Goal: Communication & Community: Answer question/provide support

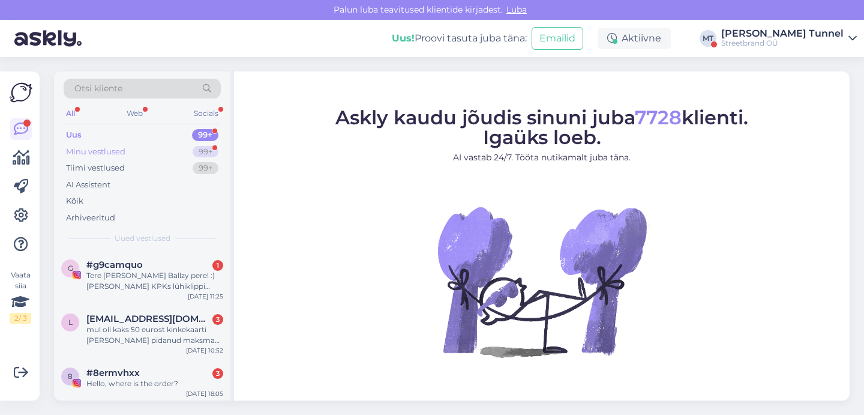
click at [199, 155] on div "99+" at bounding box center [206, 152] width 26 height 12
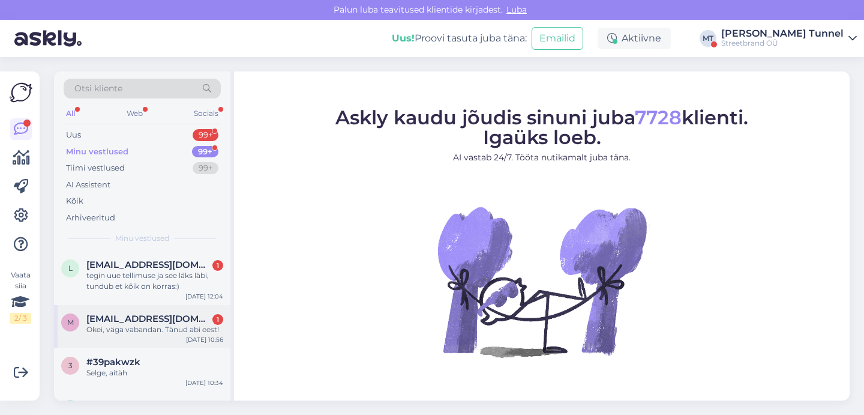
click at [170, 331] on div "Okei, väga vabandan. Tänud abi eest!" at bounding box center [154, 329] width 137 height 11
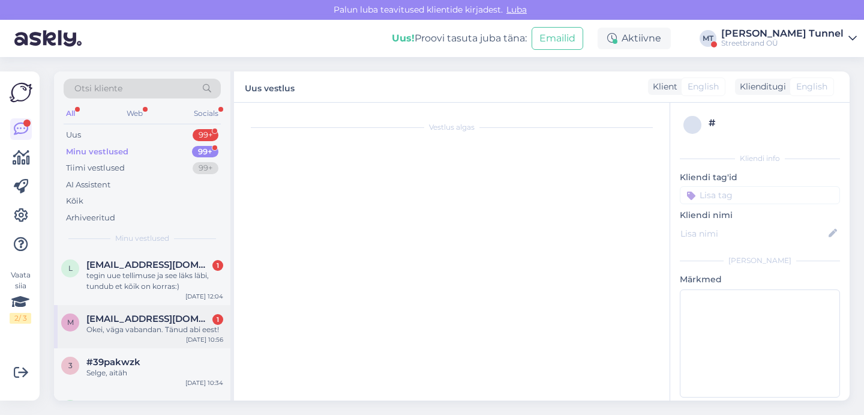
scroll to position [341, 0]
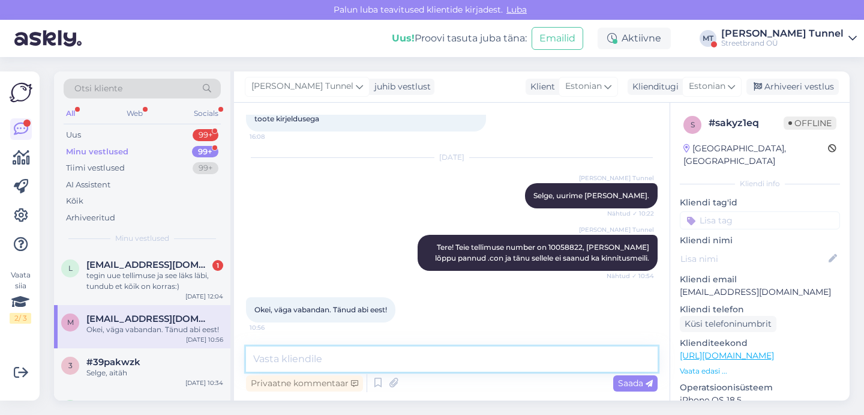
click at [370, 364] on textarea at bounding box center [452, 358] width 412 height 25
type textarea "A"
type textarea "Pole hullu, ilusat päeva jätku! :)"
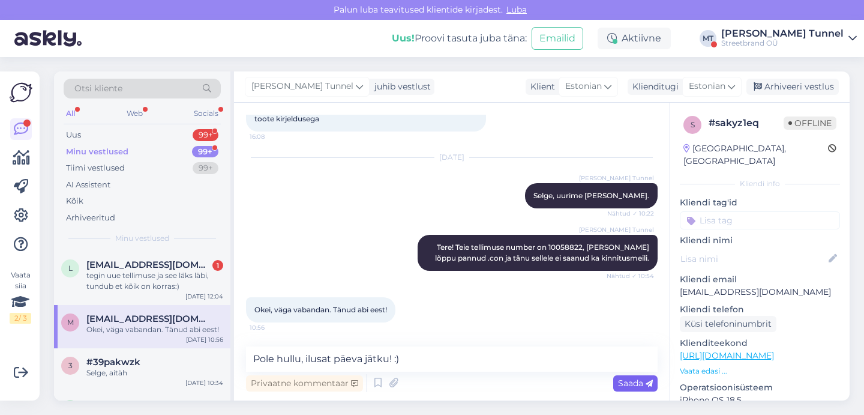
click at [637, 386] on span "Saada" at bounding box center [635, 382] width 35 height 11
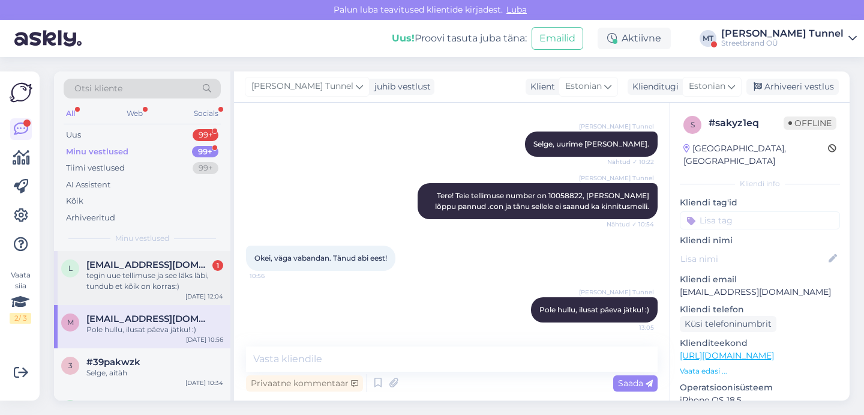
click at [166, 281] on div "tegin uue tellimuse ja see läks läbi, tundub et kõik on korras:)" at bounding box center [154, 281] width 137 height 22
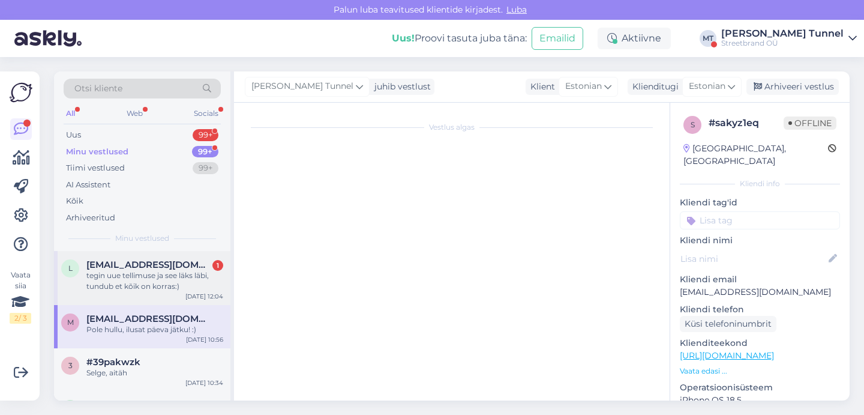
scroll to position [217, 0]
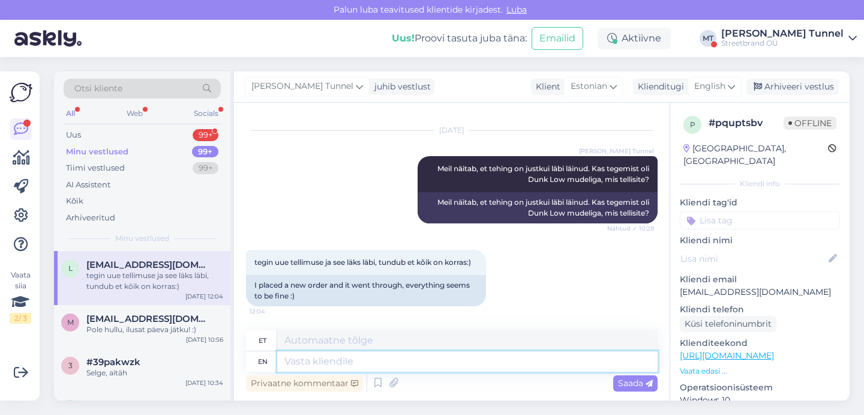
click at [497, 360] on textarea at bounding box center [467, 361] width 380 height 20
click at [737, 88] on div "English" at bounding box center [715, 86] width 54 height 19
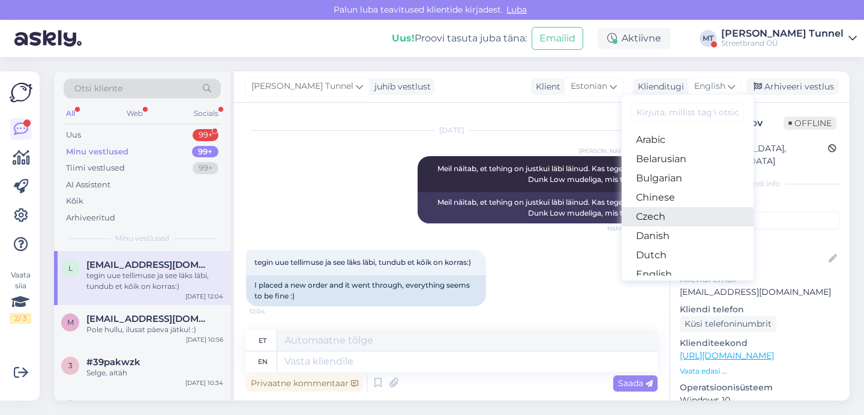
scroll to position [45, 0]
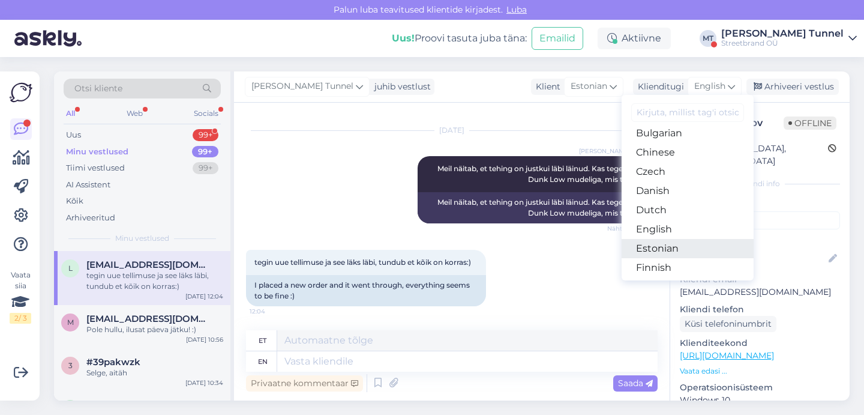
click at [667, 243] on link "Estonian" at bounding box center [688, 248] width 132 height 19
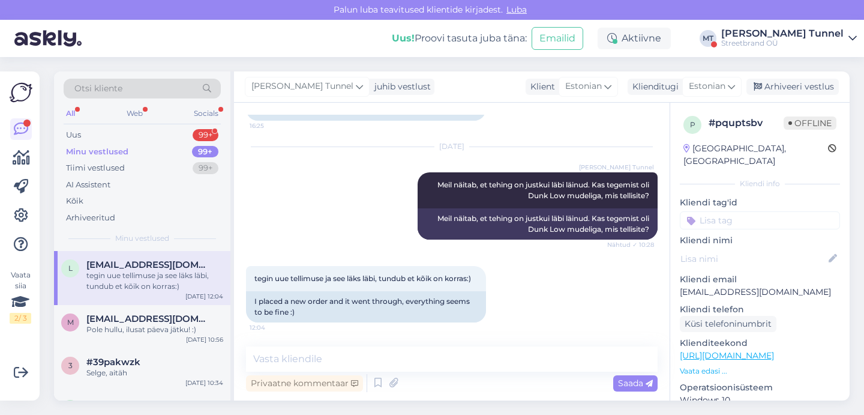
scroll to position [200, 0]
click at [385, 357] on textarea at bounding box center [452, 358] width 412 height 25
click at [742, 286] on p "laovalilisete65@gmail.com" at bounding box center [760, 292] width 160 height 13
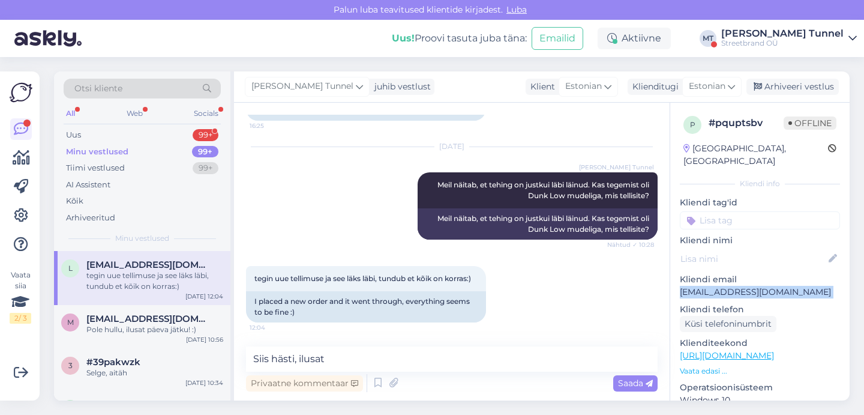
copy p "laovalilisete65@gmail.com"
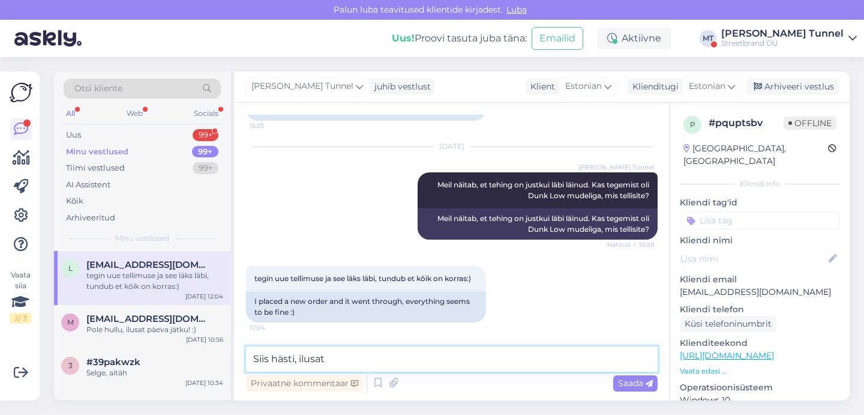
click at [386, 355] on textarea "Siis hästi, ilusat" at bounding box center [452, 358] width 412 height 25
type textarea "Siis hästi, ilusat päeva jätku :)"
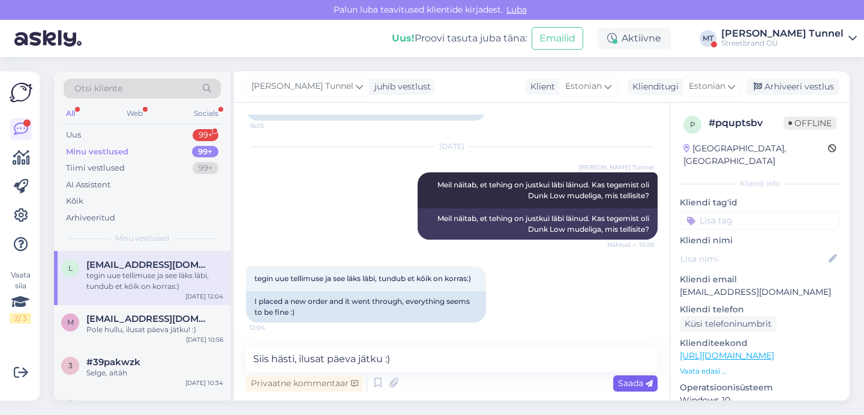
click at [631, 380] on span "Saada" at bounding box center [635, 382] width 35 height 11
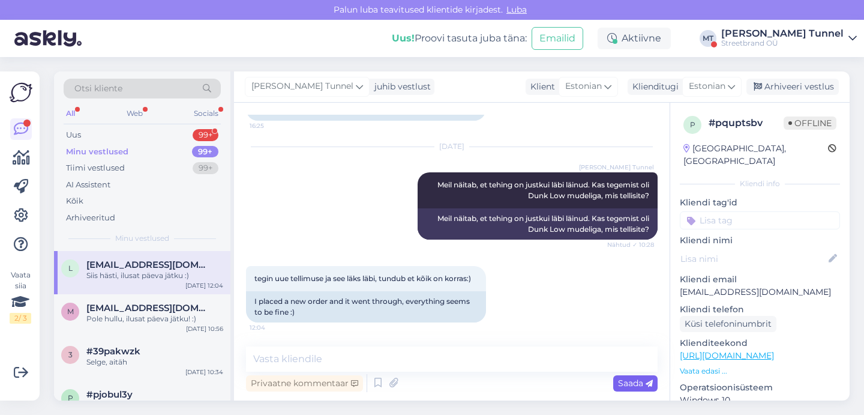
scroll to position [252, 0]
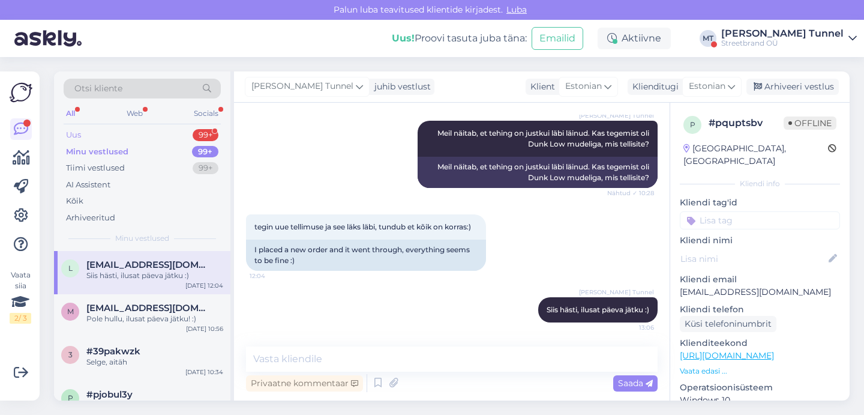
click at [152, 135] on div "Uus 99+" at bounding box center [142, 135] width 157 height 17
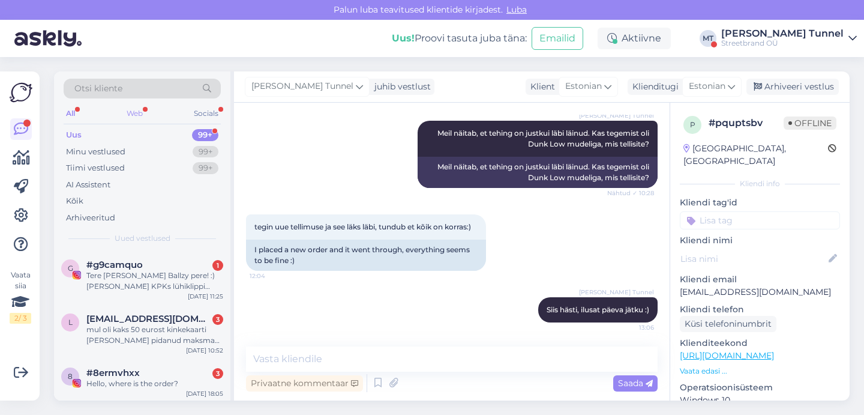
click at [136, 114] on div "Web" at bounding box center [134, 114] width 21 height 16
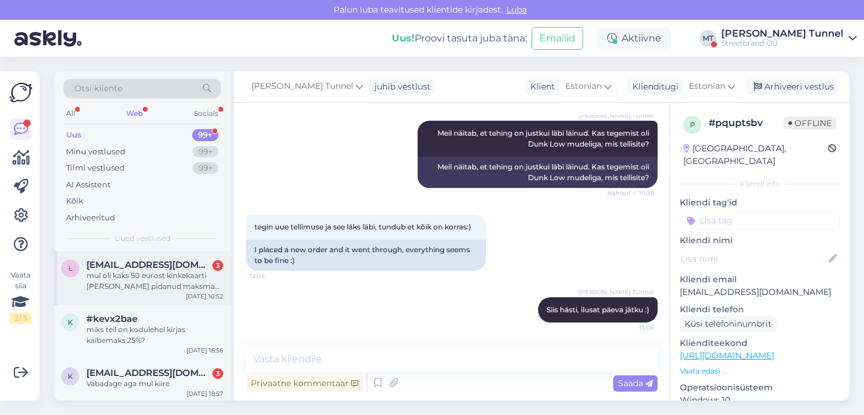
click at [154, 264] on span "liisa.lilleste@gmail.com" at bounding box center [148, 264] width 125 height 11
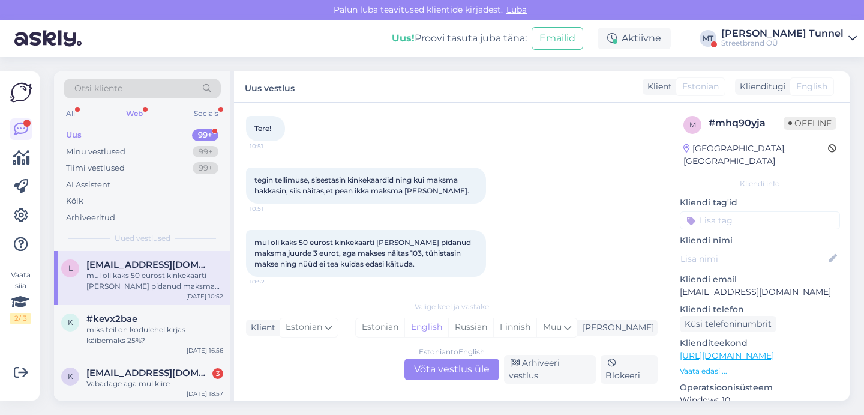
scroll to position [62, 0]
click at [457, 368] on div "Estonian to English Võta vestlus üle" at bounding box center [451, 369] width 95 height 22
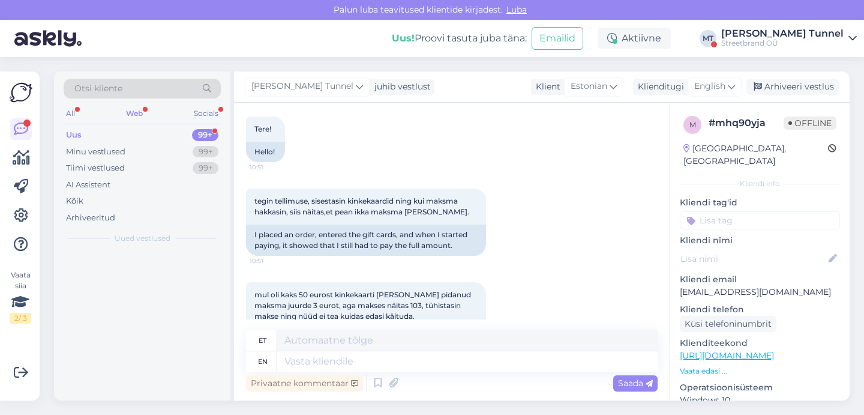
scroll to position [33, 0]
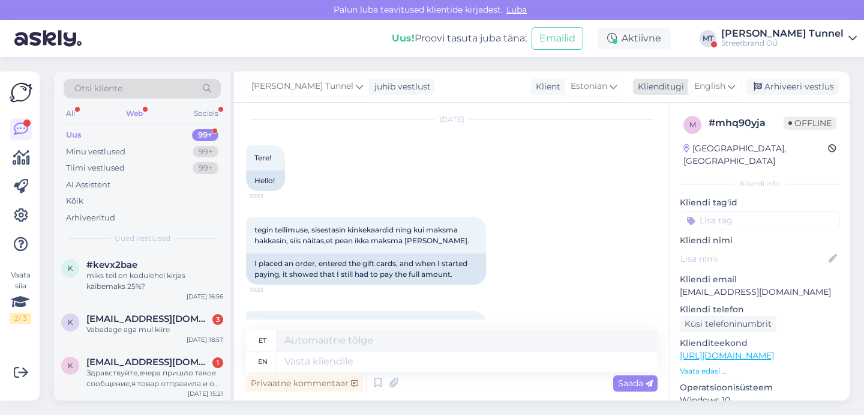
click at [715, 85] on span "English" at bounding box center [709, 86] width 31 height 13
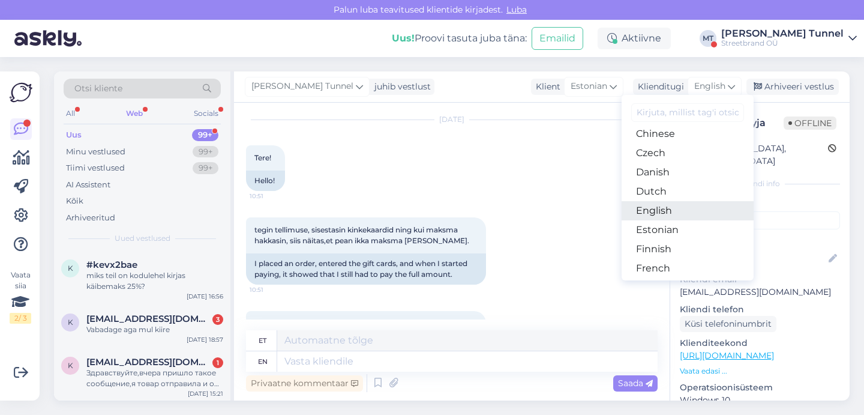
scroll to position [64, 0]
click at [682, 222] on link "Estonian" at bounding box center [688, 229] width 132 height 19
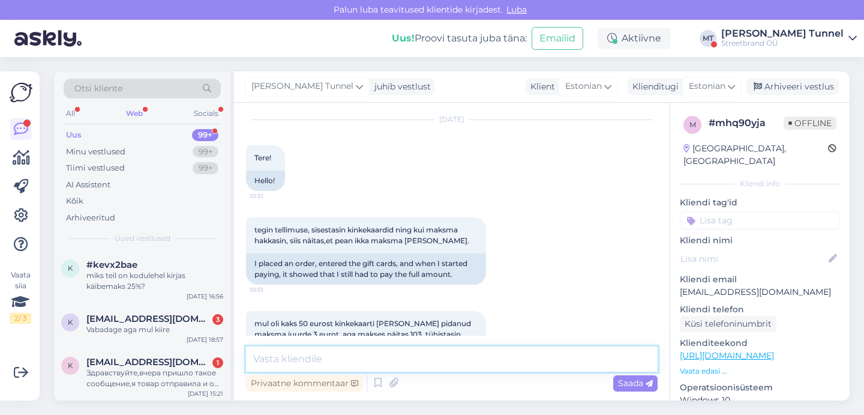
click at [400, 355] on textarea at bounding box center [452, 358] width 412 height 25
click at [430, 359] on textarea "Tere! Kas saaksite saata meile oma kikekaartide" at bounding box center [452, 358] width 412 height 25
click at [511, 356] on textarea "Tere! Kas saaksite saata meile oma kinkekaartide" at bounding box center [452, 358] width 412 height 25
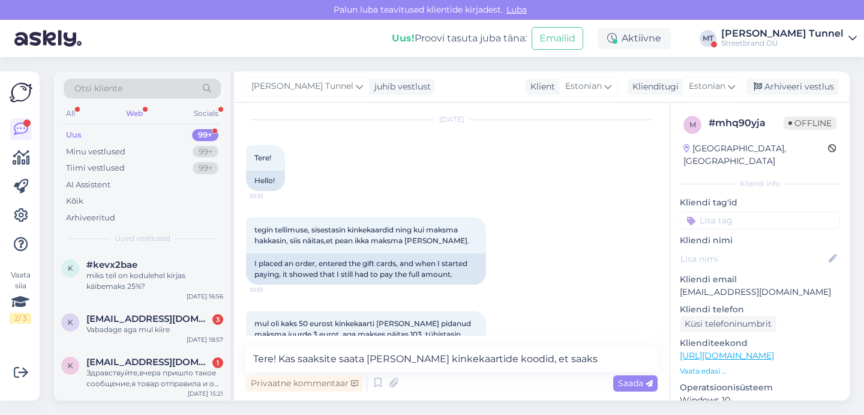
click at [743, 286] on p "liisa.lilleste@gmail.com" at bounding box center [760, 292] width 160 height 13
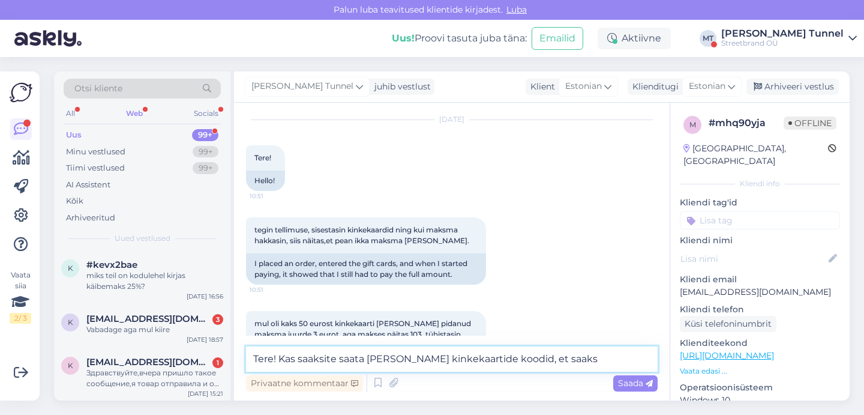
click at [596, 358] on textarea "Tere! Kas saaksite saata meile oma kinkekaartide koodid, et saaks" at bounding box center [452, 358] width 412 height 25
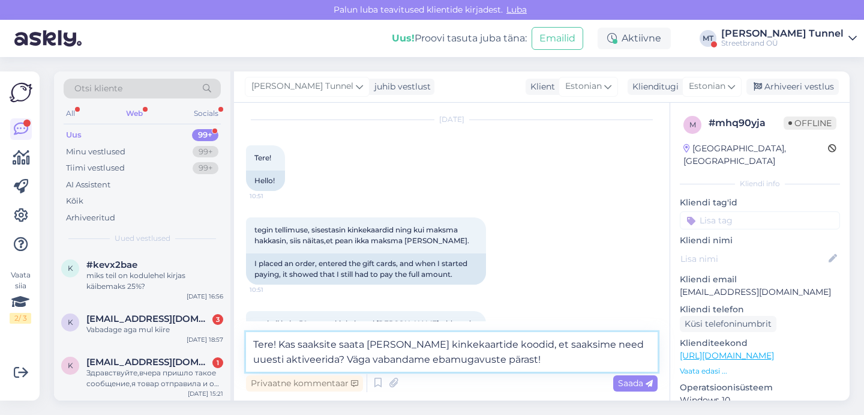
drag, startPoint x: 314, startPoint y: 359, endPoint x: 539, endPoint y: 352, distance: 225.1
click at [539, 352] on textarea "Tere! Kas saaksite saata meile oma kinkekaartide koodid, et saaksime need uuest…" at bounding box center [452, 352] width 412 height 40
click at [281, 347] on textarea "Tere! Kas saaksite saata meile oma kinkekaartide koodid, et saaksime need uuest…" at bounding box center [452, 352] width 412 height 40
paste textarea "Väga vabandame ebamugavuste pärast!"
type textarea "Tere! Väga vabandame ebamugavuste pärast! Kas saaksite saata meile oma kinkekaa…"
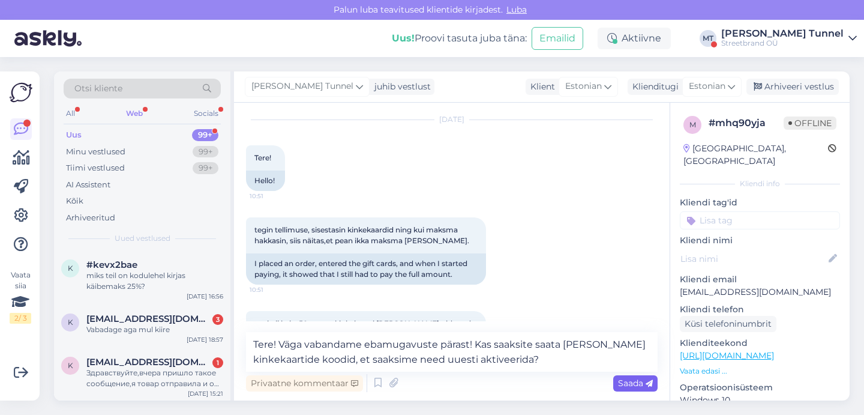
click at [629, 382] on span "Saada" at bounding box center [635, 382] width 35 height 11
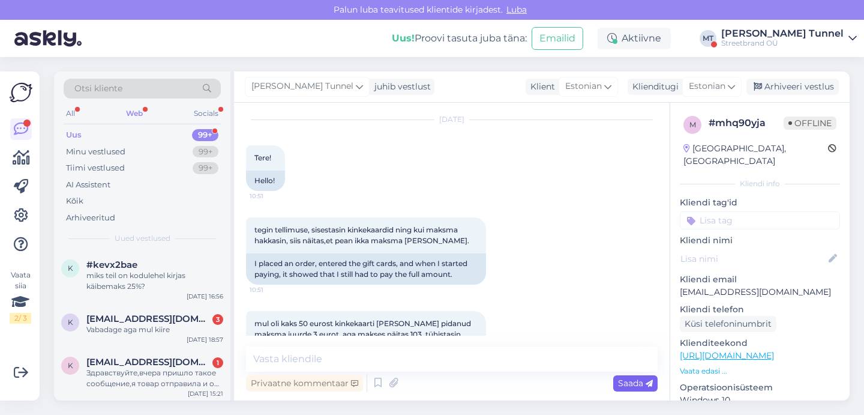
scroll to position [184, 0]
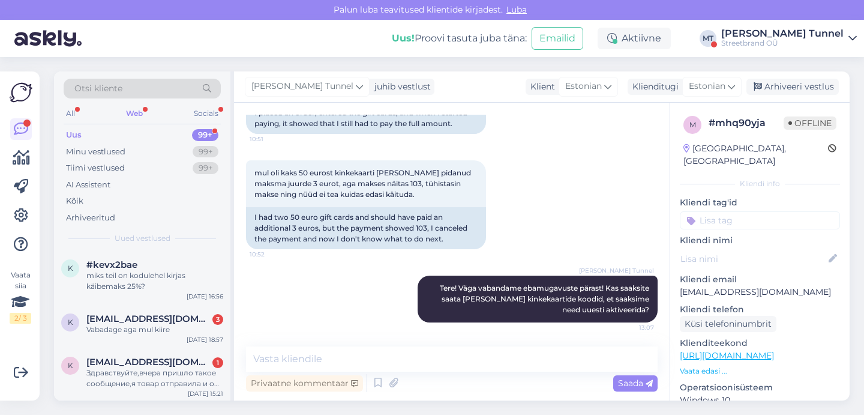
click at [817, 42] on div "Streetbrand OÜ" at bounding box center [782, 43] width 122 height 10
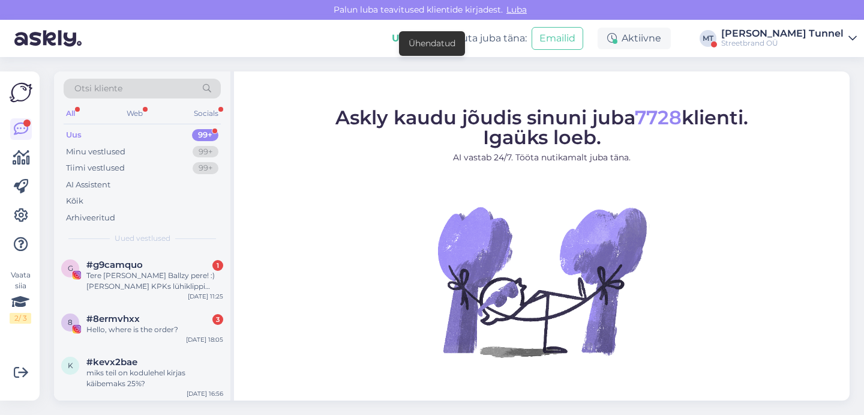
click at [827, 36] on div "[PERSON_NAME] Tunnel" at bounding box center [782, 34] width 122 height 10
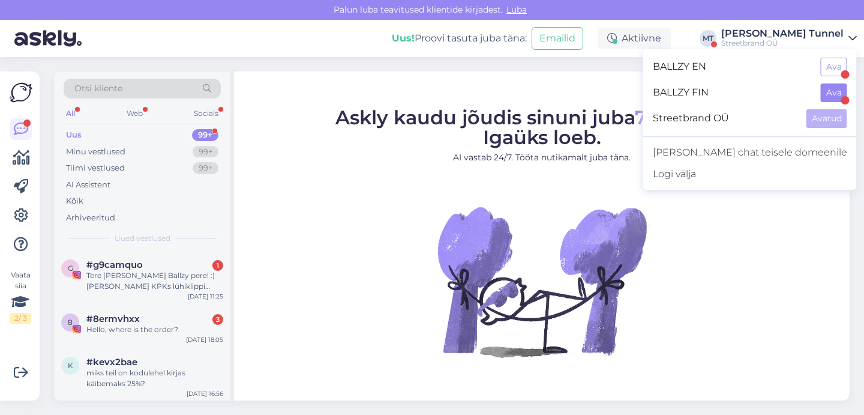
click at [830, 90] on button "Ava" at bounding box center [834, 92] width 26 height 19
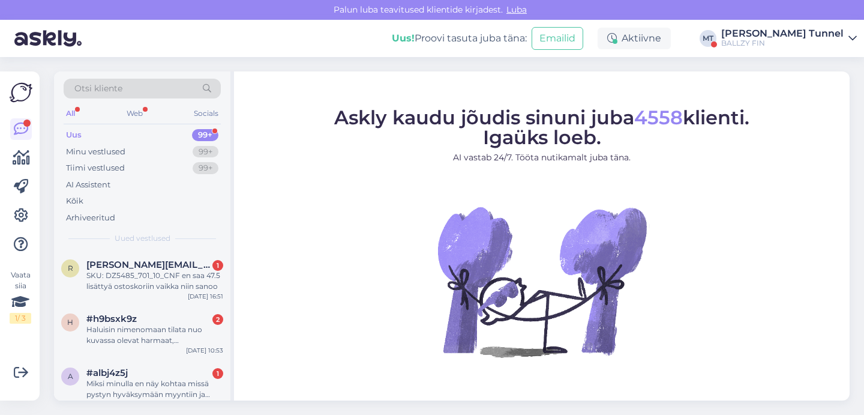
click at [815, 40] on div "BALLZY FIN" at bounding box center [782, 43] width 122 height 10
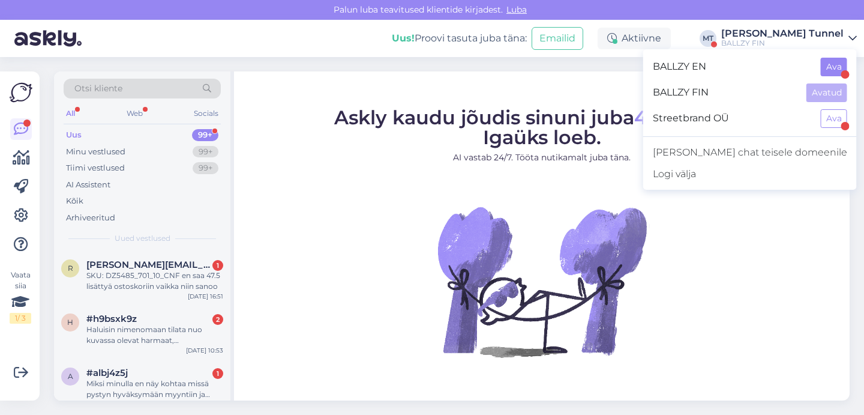
click at [841, 65] on button "Ava" at bounding box center [834, 67] width 26 height 19
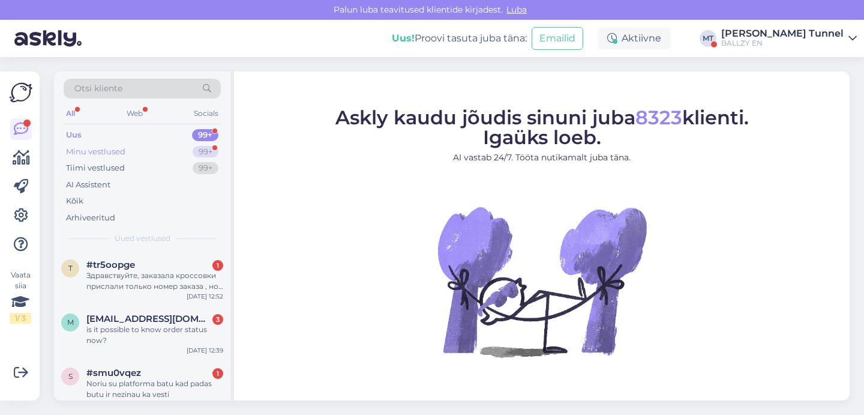
click at [199, 148] on div "99+" at bounding box center [206, 152] width 26 height 12
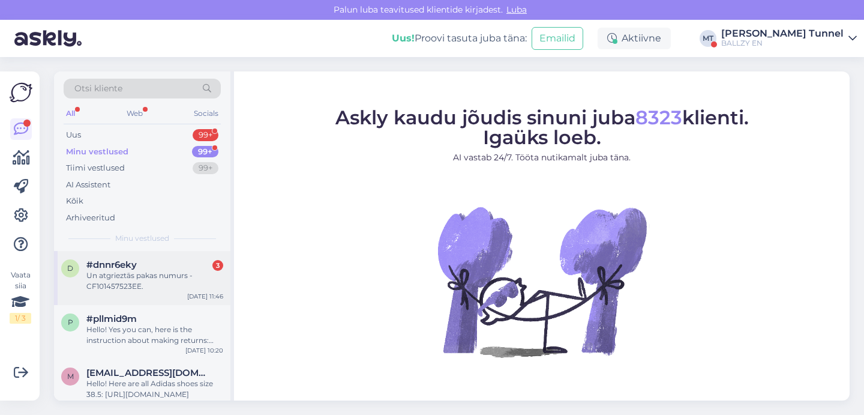
click at [174, 261] on div "#dnnr6eky 3" at bounding box center [154, 264] width 137 height 11
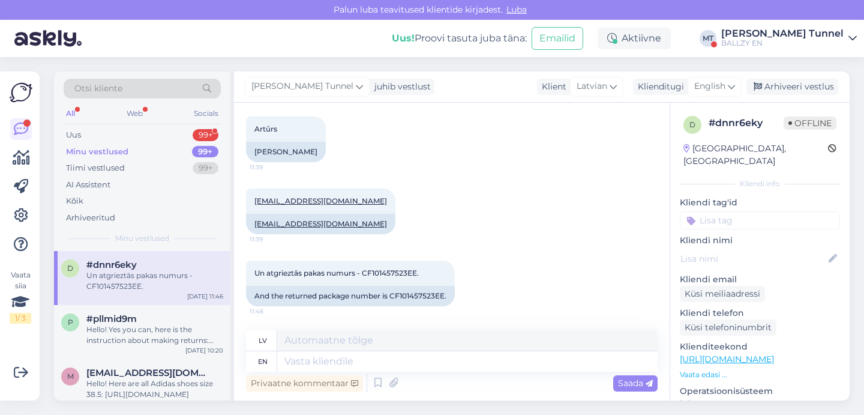
scroll to position [728, 0]
drag, startPoint x: 329, startPoint y: 226, endPoint x: 253, endPoint y: 226, distance: 76.2
click at [253, 226] on div "eips33333@inbox.lv" at bounding box center [320, 224] width 149 height 20
copy link "eips33333@inbox.lv"
click at [401, 359] on textarea at bounding box center [467, 361] width 380 height 20
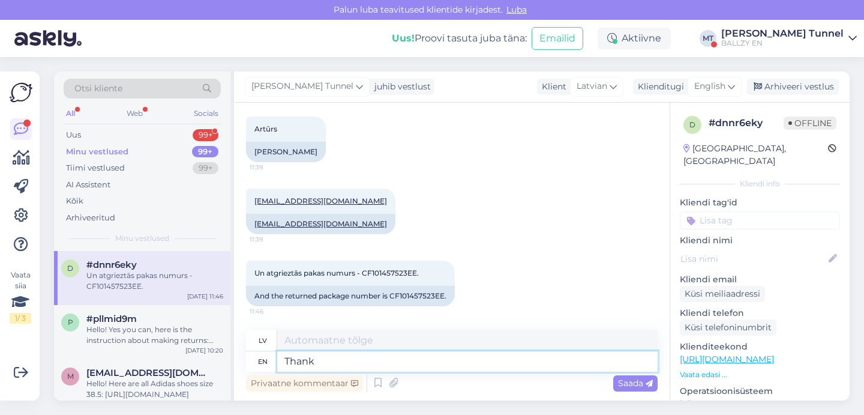
type textarea "Thank y"
type textarea "Paldies"
type textarea "Thank you!"
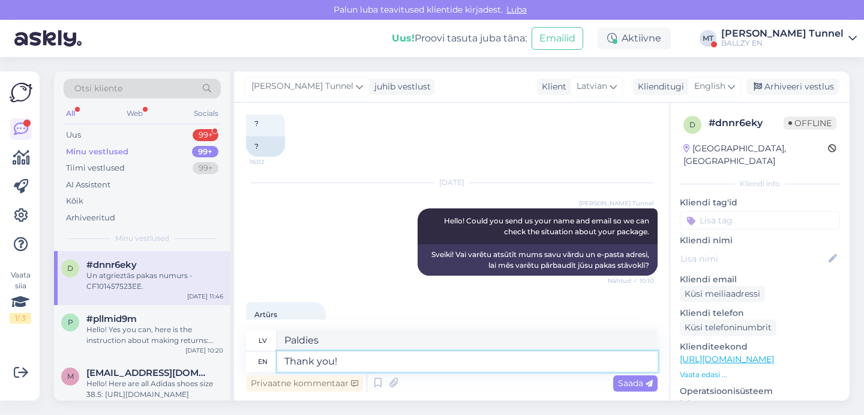
type textarea "Paldies!"
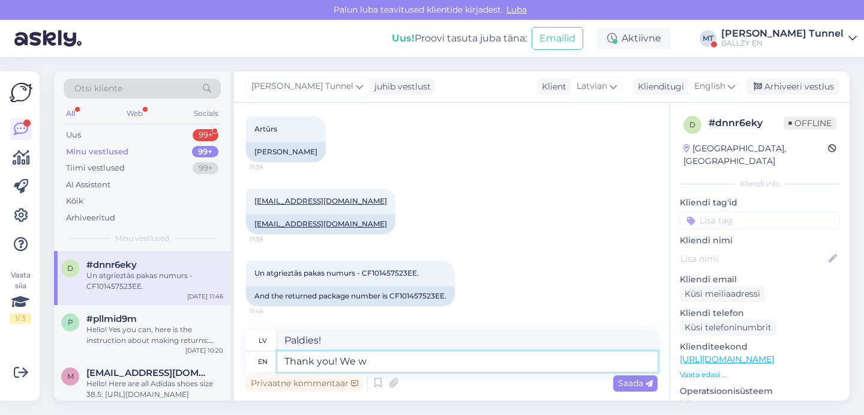
type textarea "Thank you! We wi"
type textarea "Paldies! Mēs"
type textarea "Thank you! We will lo"
type textarea "Paldies! Mēs to darīsim"
type textarea "Thank you! We will look i"
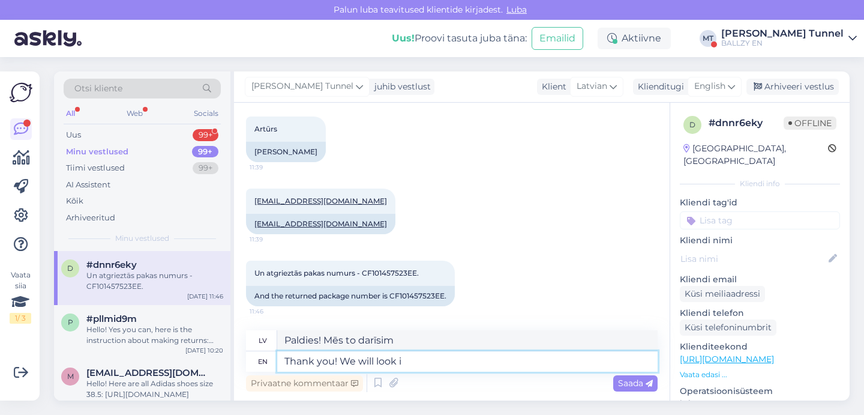
type textarea "Paldies! Mēs meklēsim"
type textarea "Thank you! We will look into i"
type textarea "Paldies! Mēs to izskatīsim"
type textarea "Thank you! We will look into it."
type textarea "Paldies! Mēs to izskatīsim."
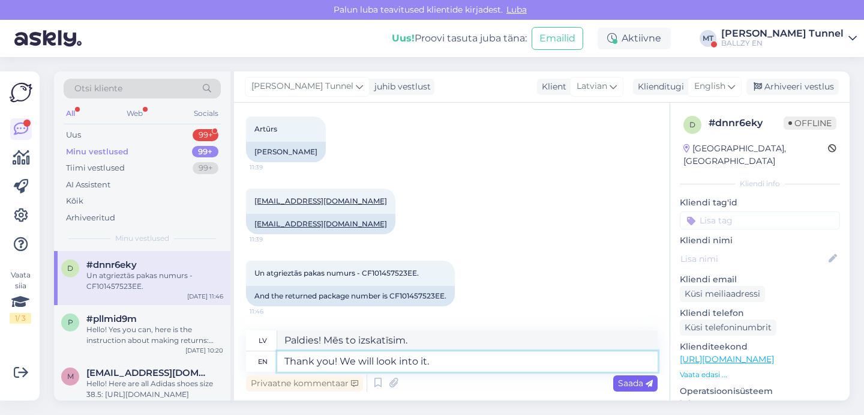
type textarea "Thank you! We will look into it."
click at [644, 388] on span "Saada" at bounding box center [635, 382] width 35 height 11
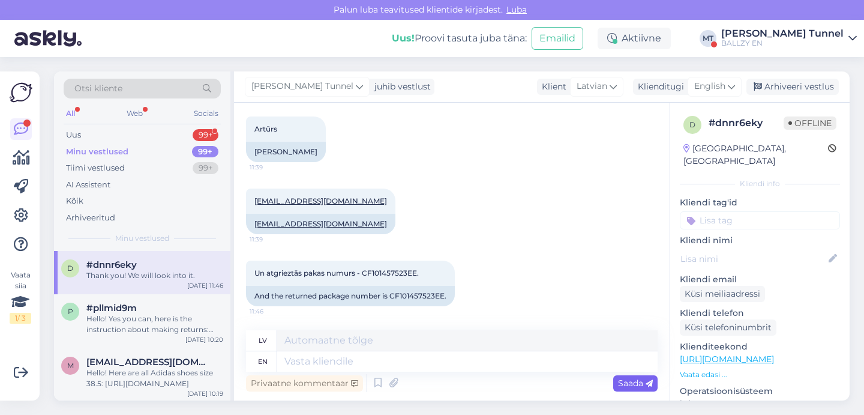
scroll to position [800, 0]
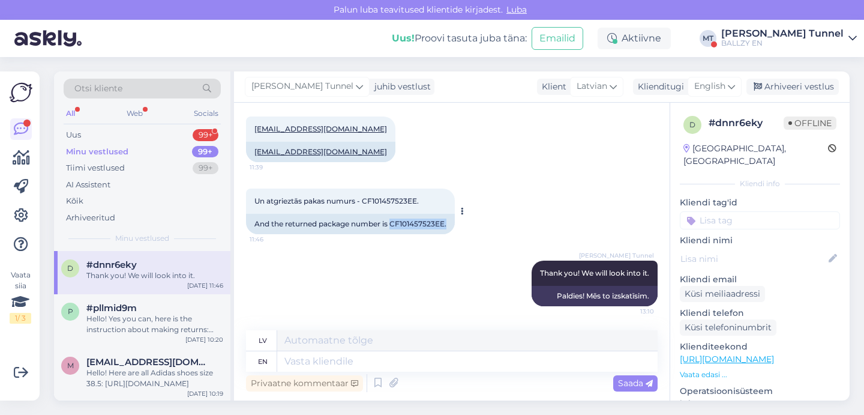
drag, startPoint x: 392, startPoint y: 224, endPoint x: 450, endPoint y: 224, distance: 57.6
click at [450, 224] on div "And the returned package number is CF101457523EE." at bounding box center [350, 224] width 209 height 20
copy div "CF101457523EE."
click at [398, 359] on textarea at bounding box center [467, 361] width 380 height 20
type textarea "Could"
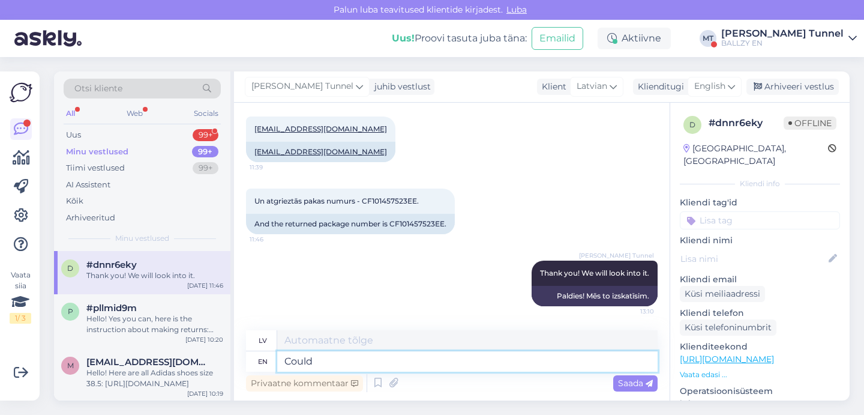
type textarea "Varētu"
type textarea "Could you a"
type textarea "Vai jūs varētu"
type textarea "Could you also"
type textarea "Vai jūs arī varētu"
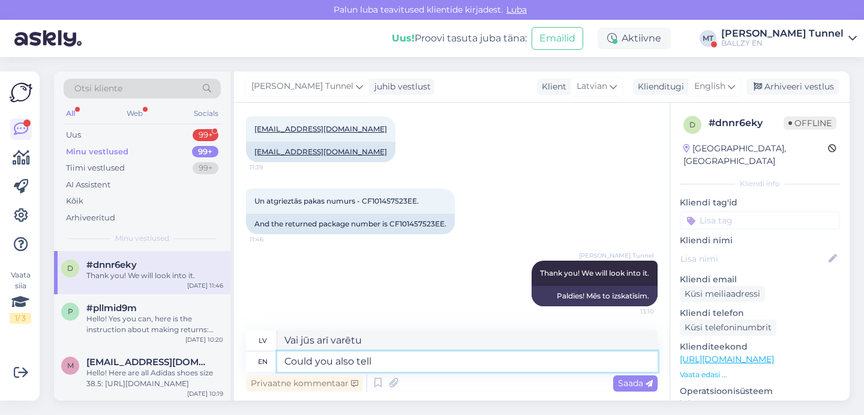
type textarea "Could you also tell w"
type textarea "Vai jūs varētu arī pateikt"
type textarea "Could you also tell what"
type textarea "Vai jūs varētu arī pateikt, ko"
type textarea "Could you also tell what did y"
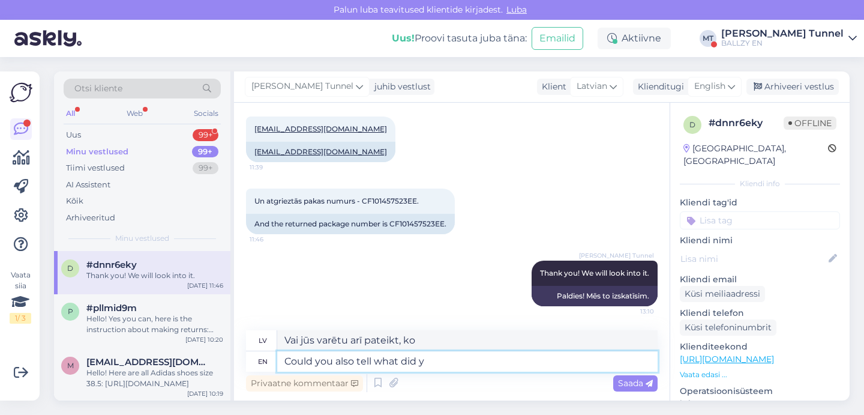
type textarea "Vai varētu arī pastāstīt, ko izdarīji?"
type textarea "Could you also tell what did you"
type textarea "Vai jūs varētu arī pastāstīt, ko jūs darījāt?"
type textarea "Could you also tell what did you return?"
type textarea "Vai varētu arī pastāstīt, ko atdevi atpakaļ?"
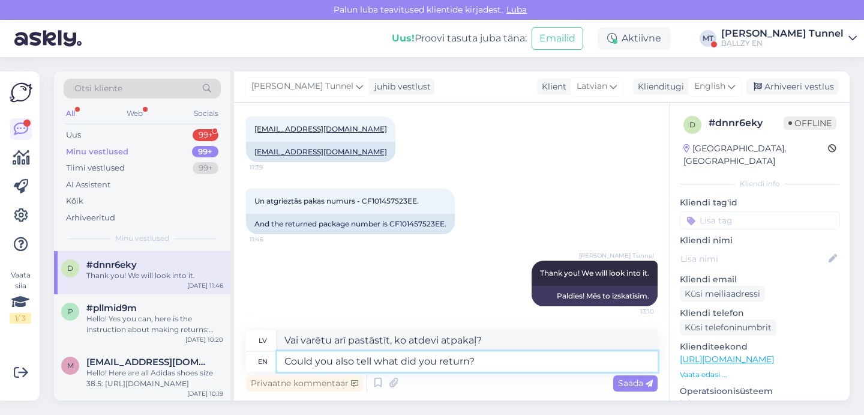
click at [377, 361] on textarea "Could you also tell what did you return?" at bounding box center [467, 361] width 380 height 20
type textarea "Could you also tell us what did you return?"
click at [511, 361] on textarea "Could you also tell us what did you return?" at bounding box center [467, 361] width 380 height 20
type textarea "Vai varētu pastāstīt arī to, ko atgriezāt?"
type textarea "Could you also tell us what did you return?"
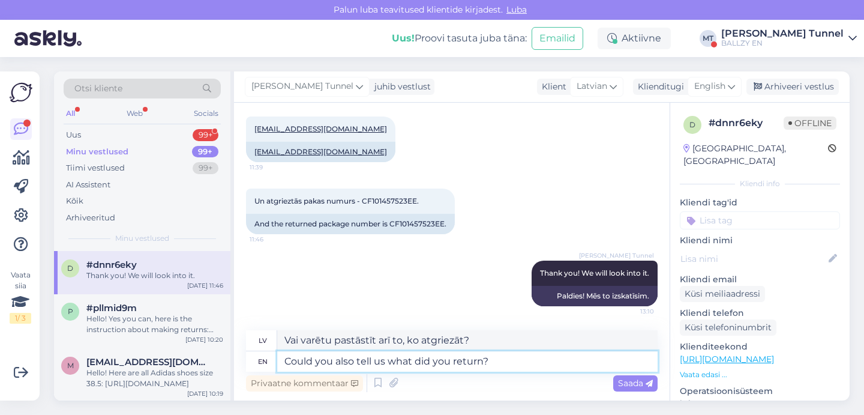
type textarea "Vai varētu pastāstīt arī to, ko atdevāt atpakaļ?"
type textarea "Could you also tell us what did you return? Or"
type textarea "Vai varētu pastāstīt arī to, ko atgriezāt?"
type textarea "Could you also tell us what did you return? Or the o"
type textarea "Vai varētu pastāstīt arī to, ko atgriezāt? Vai arī"
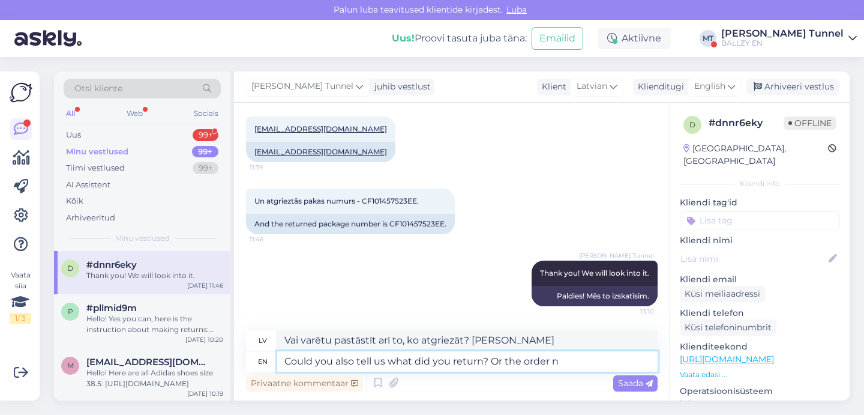
type textarea "Could you also tell us what did you return? Or the order nu"
type textarea "Vai varētu pastāstīt arī to, ko atgriezāt? Vai pasūtījumu?"
type textarea "Could you also tell us what did you return? Or the order number wh"
type textarea "Vai varētu pastāstīt arī, ko atgriezāt? Vai arī pasūtījuma numuru?"
type textarea "Could you also tell us what did you return? Or the order number what"
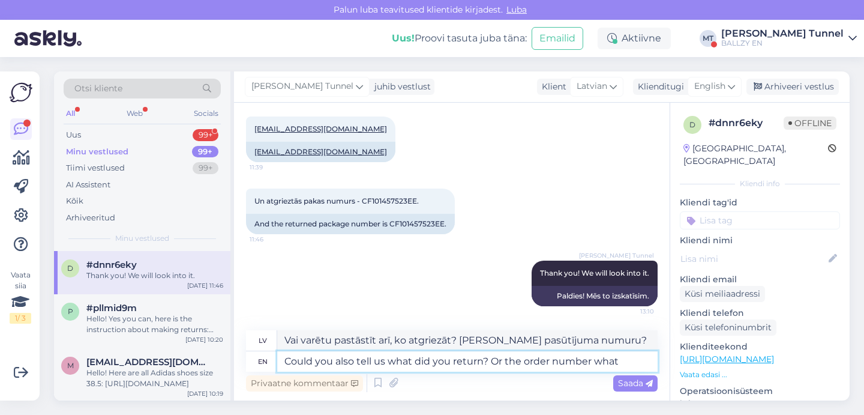
type textarea "Vai varētu pastāstīt arī to, ko atgriezāt? Vai arī pasūtījuma numuru, kad"
type textarea "Could you also tell us what did you return? Or the order number what"
type textarea "Vai varētu pastāstīt arī, ko atgriezāt? Vai arī pasūtījuma numuru, ko?"
type textarea "Could you also tell us what did you return? Or the order number what you re"
type textarea "Vai varētu pastāstīt arī to, ko atgriezāt? Vai arī pasūtījuma numuru, ko norādī…"
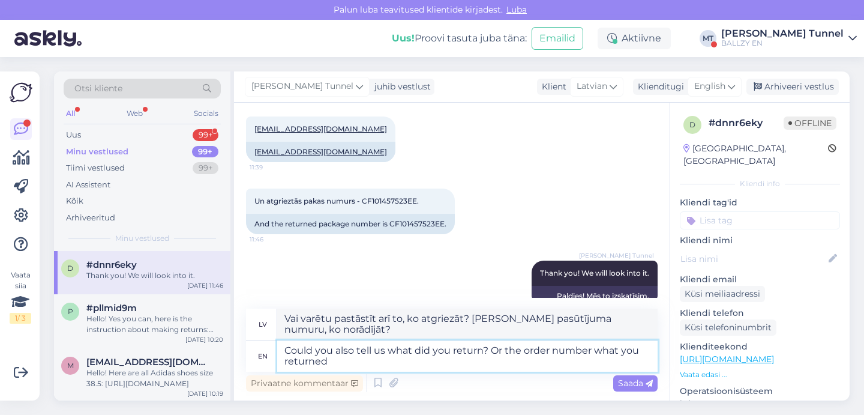
type textarea "Could you also tell us what did you return? Or the order number what you return…"
type textarea "Vai varētu pastāstīt arī, ko atgriezāt? Vai arī pasūtījuma numuru, ko atgriezāt?"
type textarea "Could you also tell us what did you return? Or the order number what you return…"
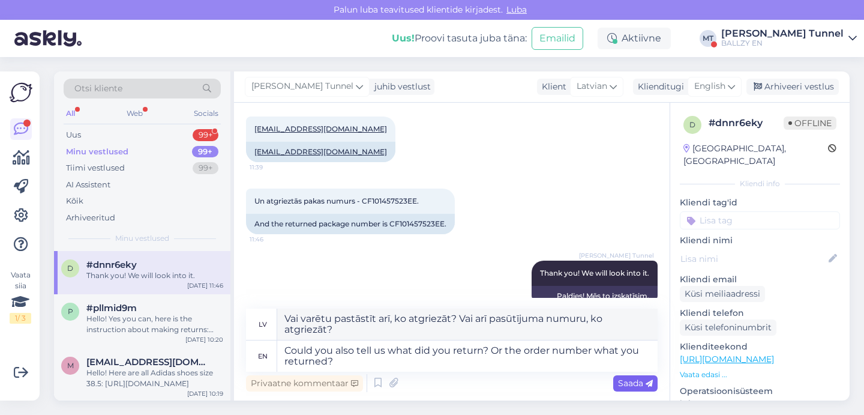
click at [648, 386] on icon at bounding box center [649, 383] width 7 height 7
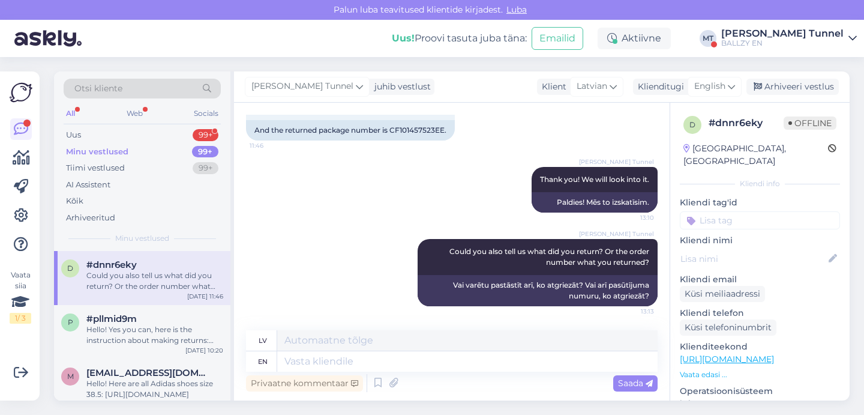
scroll to position [0, 0]
click at [139, 132] on div "Uus 99+" at bounding box center [142, 135] width 157 height 17
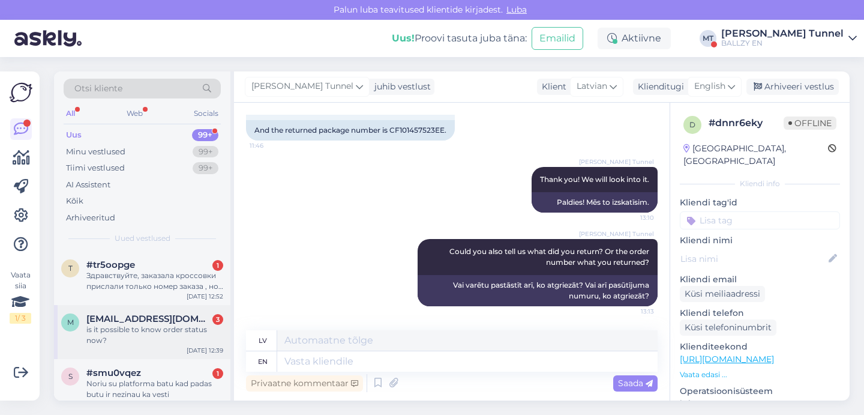
click at [135, 343] on div "is it possible to know order status now?" at bounding box center [154, 335] width 137 height 22
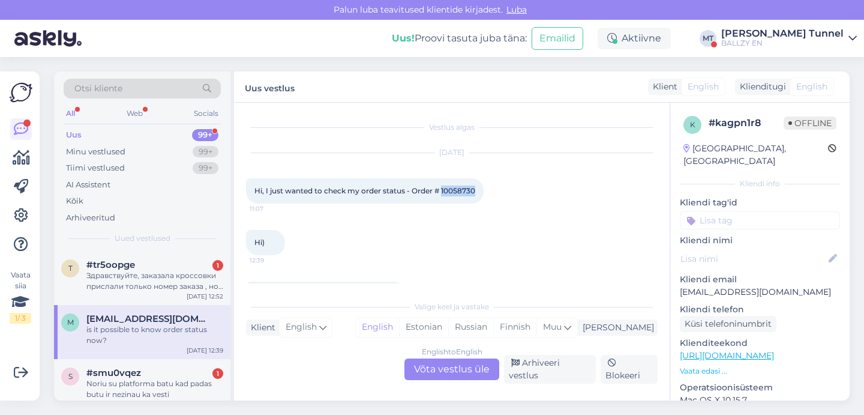
drag, startPoint x: 442, startPoint y: 192, endPoint x: 478, endPoint y: 194, distance: 36.6
click at [478, 194] on div "Hi, I just wanted to check my order status - Order # 10058730 11:07" at bounding box center [365, 190] width 238 height 25
copy span "10058730"
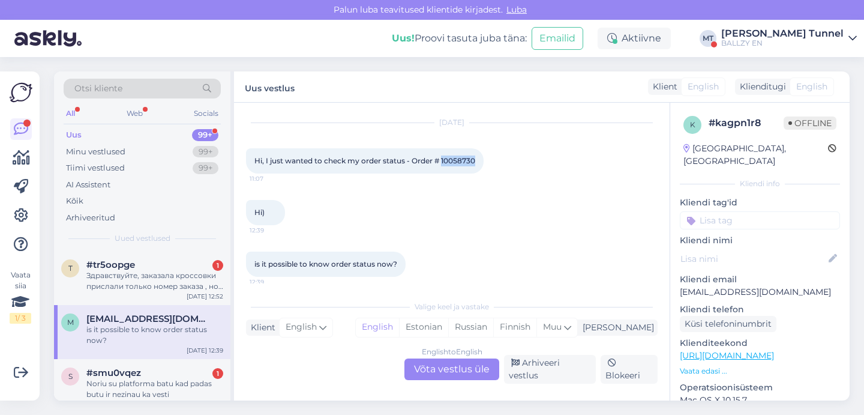
scroll to position [29, 0]
click at [430, 371] on div "English to English Võta vestlus üle" at bounding box center [451, 369] width 95 height 22
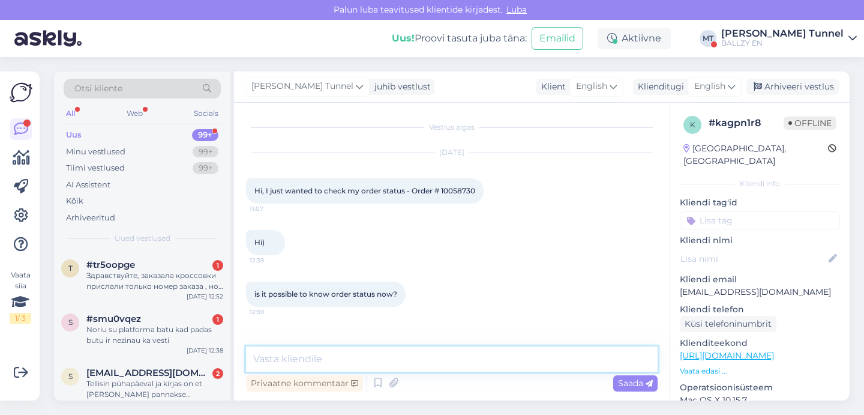
click at [383, 359] on textarea at bounding box center [452, 358] width 412 height 25
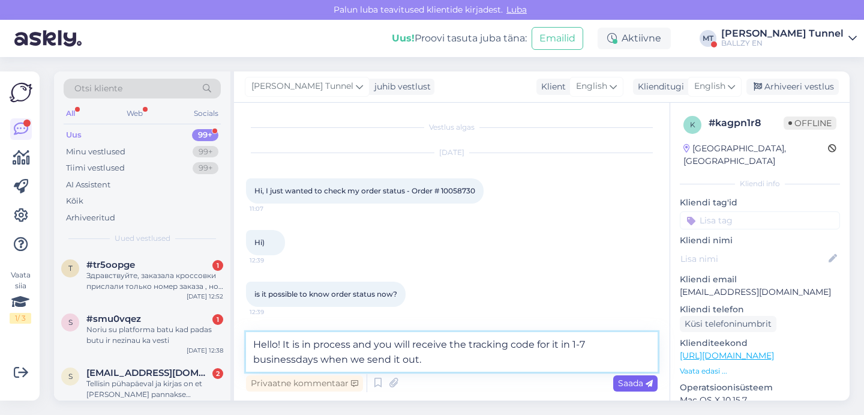
type textarea "Hello! It is in process and you will receive the tracking code for it in 1-7 bu…"
click at [630, 381] on span "Saada" at bounding box center [635, 382] width 35 height 11
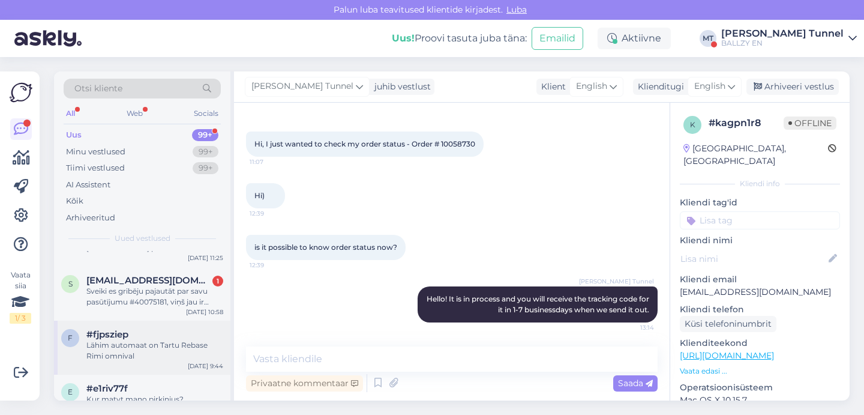
scroll to position [145, 0]
click at [187, 293] on div "Sveiki es gribēju pajautāt par savu pasūtījumu #40075181, viņš jau ir izsūtīts …" at bounding box center [154, 298] width 137 height 22
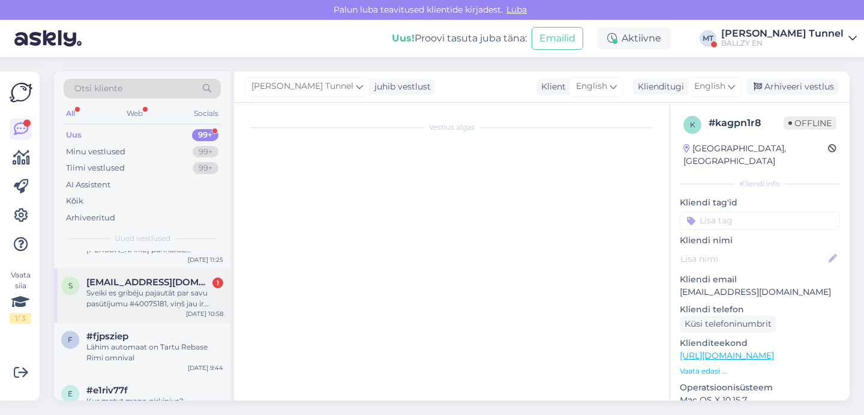
scroll to position [0, 0]
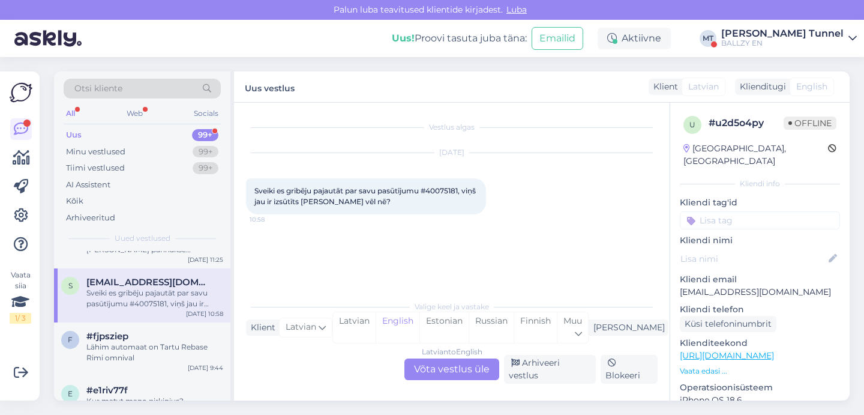
click at [479, 379] on div "Latvian to English Võta vestlus üle" at bounding box center [451, 369] width 95 height 22
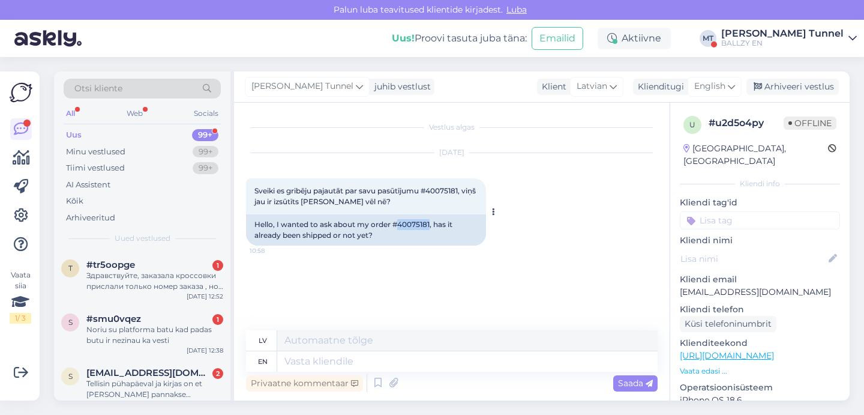
drag, startPoint x: 399, startPoint y: 224, endPoint x: 431, endPoint y: 224, distance: 31.8
click at [431, 224] on div "Hello, I wanted to ask about my order #40075181, has it already been shipped or…" at bounding box center [366, 229] width 240 height 31
copy div "40075181"
click at [376, 364] on textarea at bounding box center [467, 361] width 380 height 20
type textarea "Hello! Y"
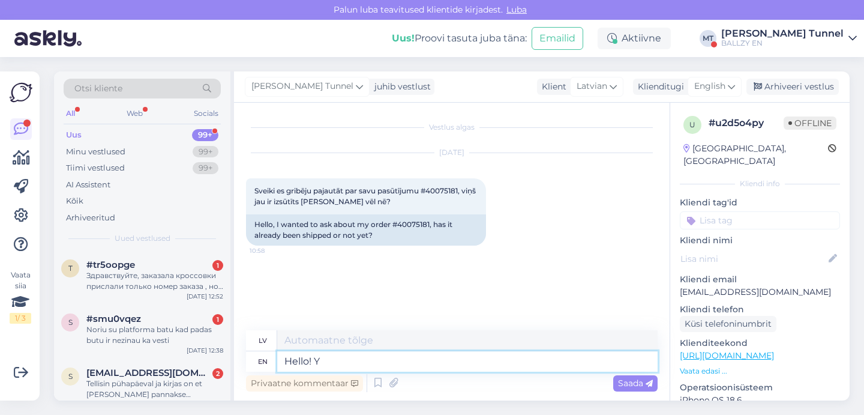
type textarea "Sveiki!"
type textarea "Hello! Yes i"
type textarea "Sveiki! Jā"
type textarea "Hello! Yes it ha"
type textarea "Sveiki! Jā, tā ir"
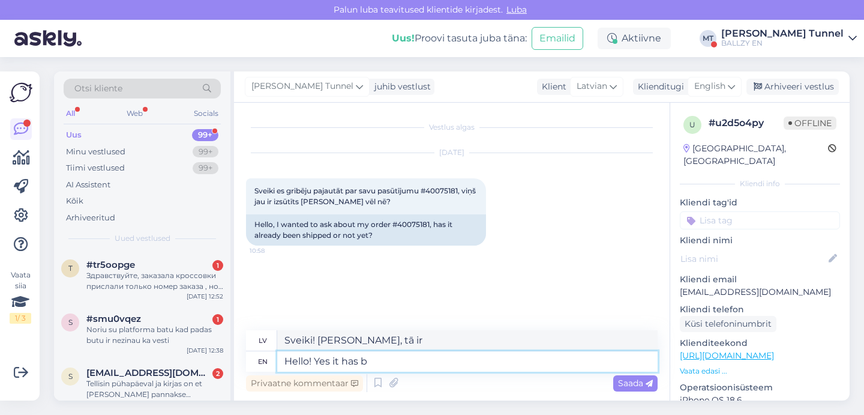
type textarea "Hello! Yes it has be"
type textarea "Sveiki! Jā, tā ir."
type textarea "Hello! Yes it has been"
type textarea "Sveiki! Jā, tas ir bijis"
type textarea "Hello! Yes it has been shipped o"
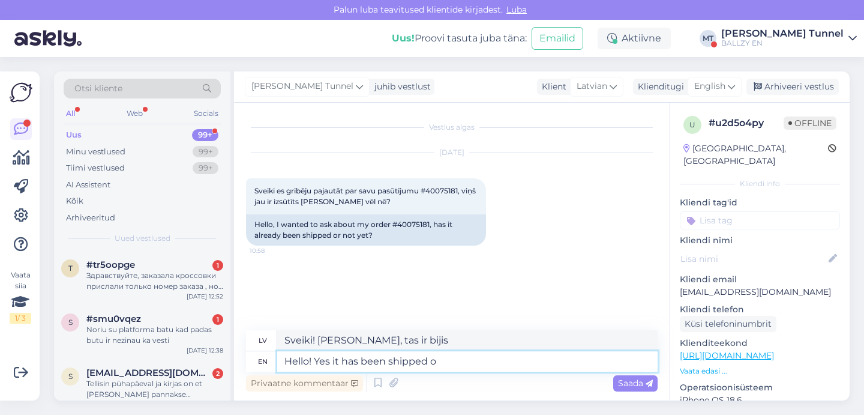
type textarea "Sveiki! Jā, tas ir nosūtīts."
type textarea "Hello! Yes it has been shipped out, and t"
type textarea "Sveiki! Jā, tas ir nosūtīts, un"
type textarea "Hello! Yes it has been shipped out, and the tracking"
type textarea "Sveiki! Jā, sūtījums ir nosūtīts, un izsekošanas informācija ir pieejama."
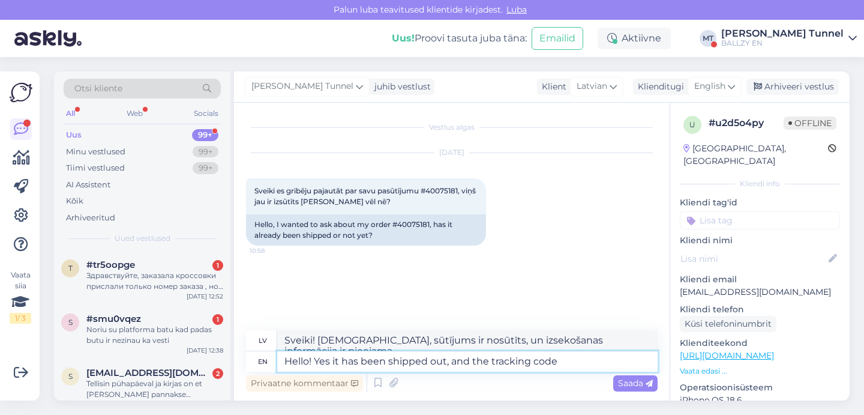
type textarea "Hello! Yes it has been shipped out, and the tracking code"
type textarea "Sveiki! Jā, tas ir nosūtīts, un izsekošanas kods"
type textarea "Hello! Yes it has been shipped out, and the tracking code for i"
type textarea "Sveiki! Jā, tas ir nosūtīts, un izsekošanas kods ir norādīts tālāk."
type textarea "Hello! Yes it has been shipped out, and the tracking code for it i"
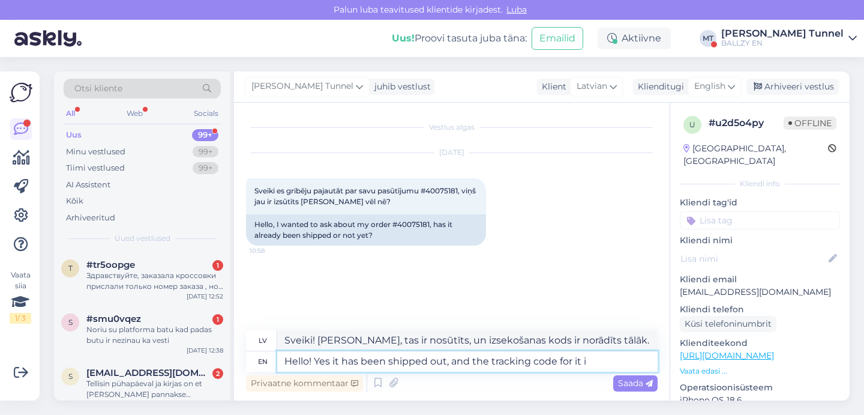
type textarea "Sveiki! Jā, tas ir nosūtīts, un tā izsekošanas kods ir norādīts."
type textarea "Hello! Yes it has been shipped out, and the tracking code for it is he"
type textarea "Sveiki! Jā, tas ir nosūtīts, un tā izsekošanas kods ir"
type textarea "Hello! Yes it has been shipped out, and the tracking code for it is here"
type textarea "Sveiki! Jā, tas ir nosūtīts, un izsekošanas kods ir šeit."
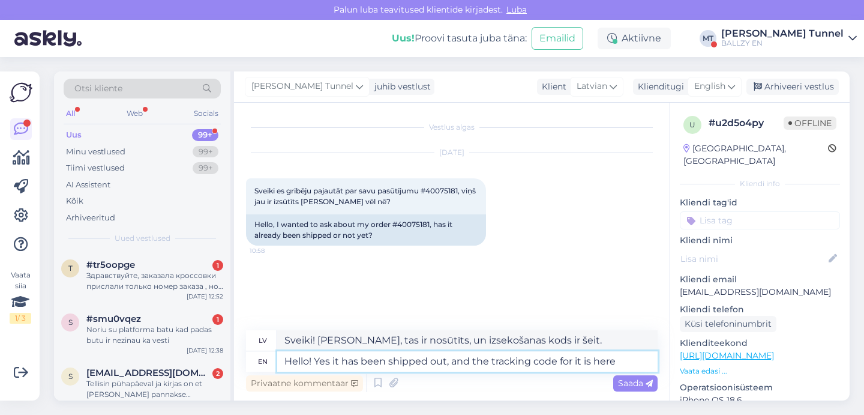
paste textarea "CC829481597EE"
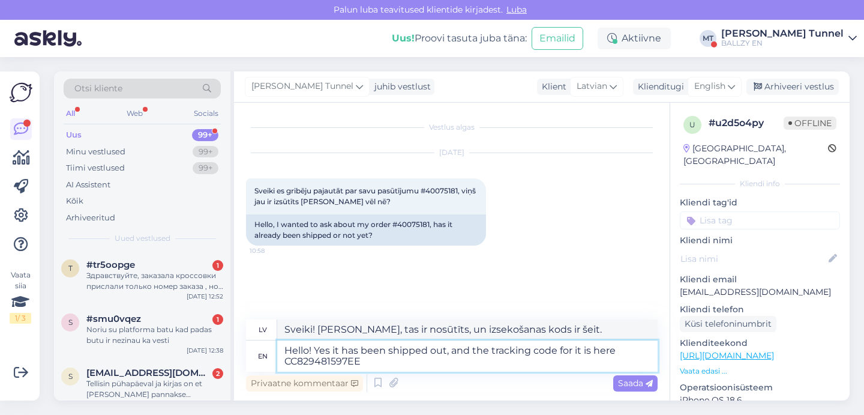
type textarea "Hello! Yes it has been shipped out, and the tracking code for it is here CC8294…"
type textarea "Sveiki! Jā, tas ir nosūtīts, un izsekošanas kods ir šeit: CC829481597EE."
click at [491, 349] on textarea "Hello! Yes it has been shipped out, and the tracking code for it is here CC8294…" at bounding box center [467, 355] width 380 height 31
type textarea "Hello! Yes it has been shipped out, and the Omniva tracking code for it is here…"
type textarea "Sveiki! Jā, tas ir nosūtīts, un Omniva izsekošanas kods tam ir šeit: CC82948159…"
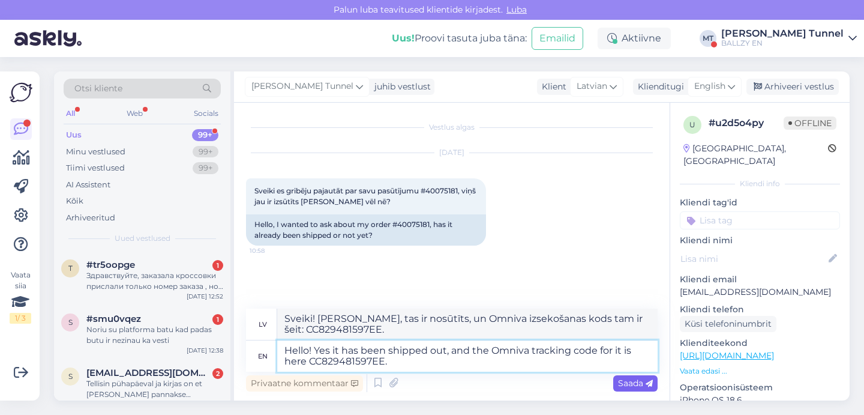
type textarea "Hello! Yes it has been shipped out, and the Omniva tracking code for it is here…"
click at [635, 383] on span "Saada" at bounding box center [635, 382] width 35 height 11
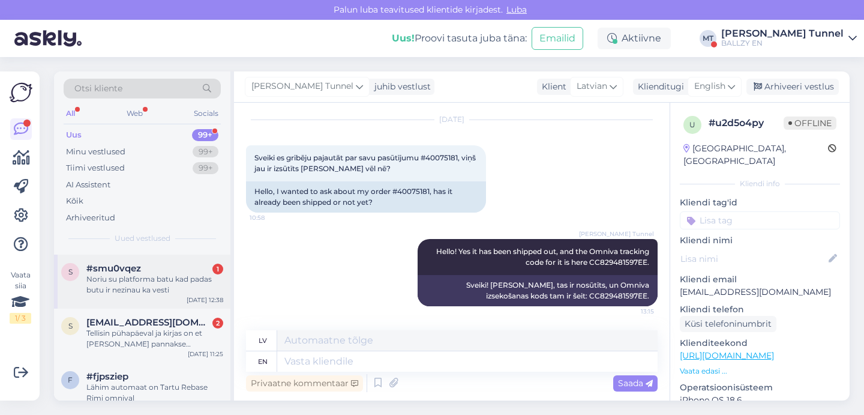
scroll to position [55, 0]
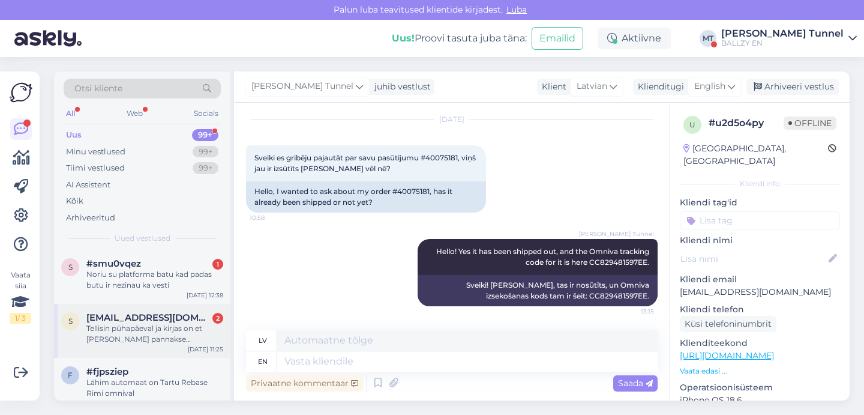
click at [192, 330] on div "Tellisin pühapäeval ja kirjas on et kui teele pannakse saadetakse meil" at bounding box center [154, 334] width 137 height 22
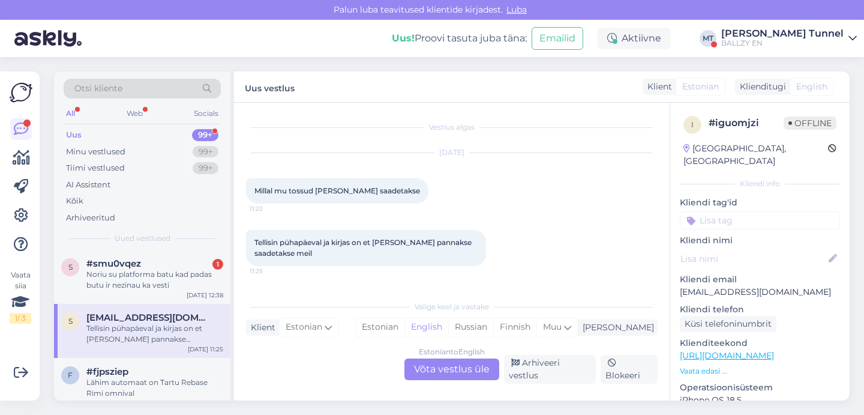
click at [449, 377] on div "Estonian to English Võta vestlus üle" at bounding box center [451, 369] width 95 height 22
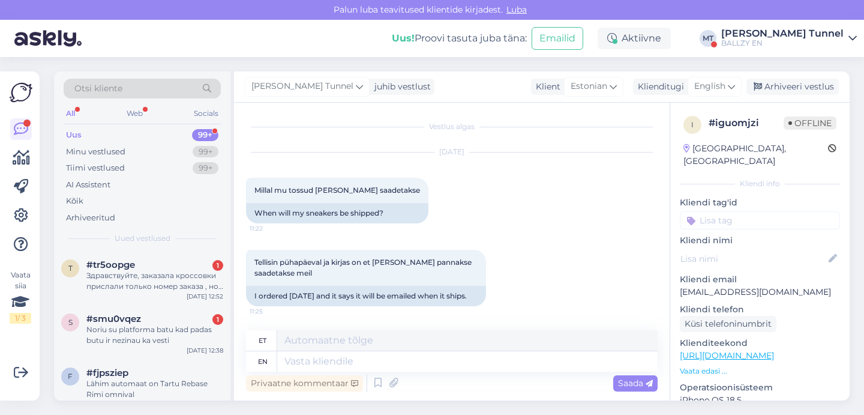
scroll to position [11, 0]
click at [734, 86] on icon at bounding box center [731, 86] width 7 height 13
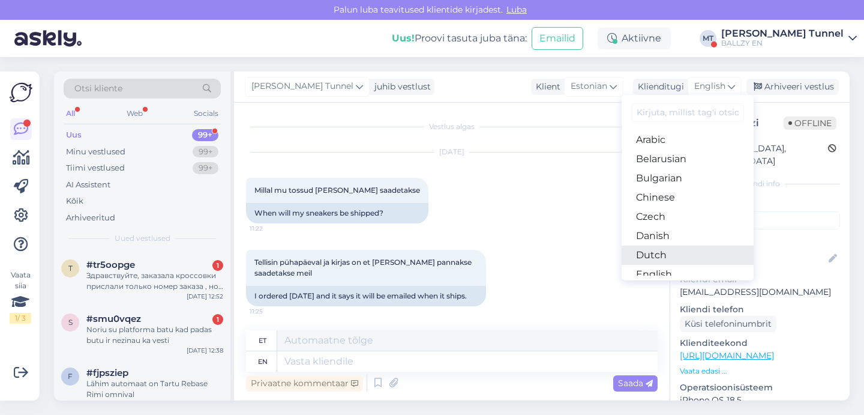
scroll to position [70, 0]
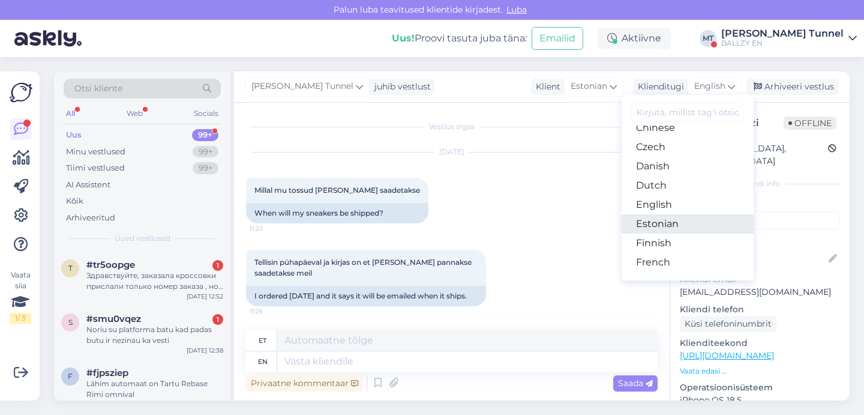
click at [673, 223] on link "Estonian" at bounding box center [688, 223] width 132 height 19
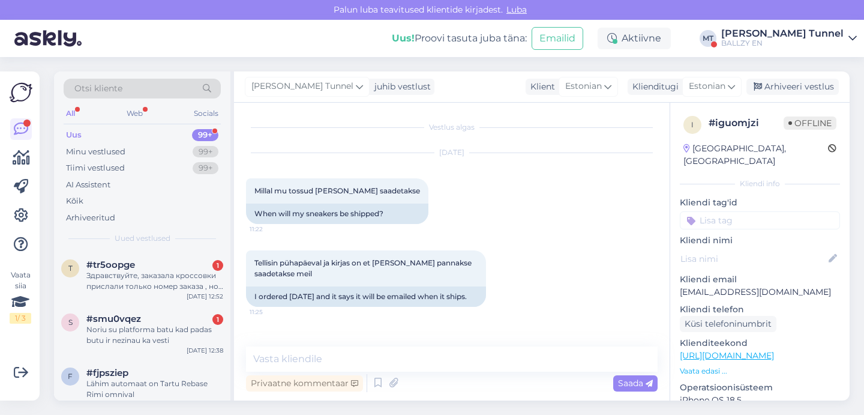
scroll to position [0, 0]
click at [374, 359] on textarea at bounding box center [452, 358] width 412 height 25
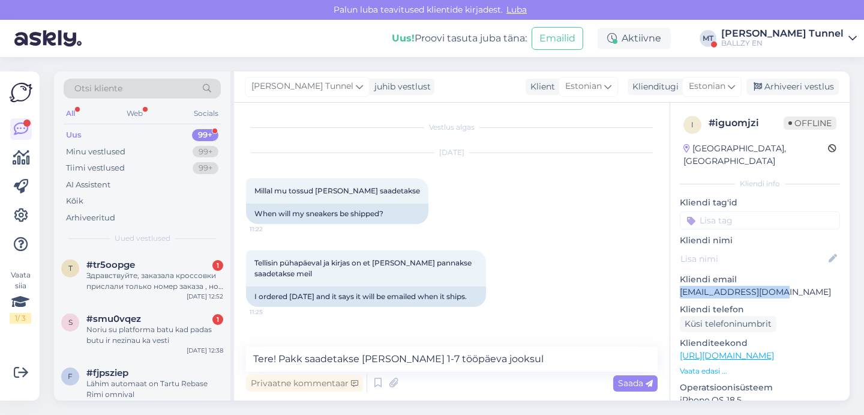
drag, startPoint x: 779, startPoint y: 280, endPoint x: 674, endPoint y: 281, distance: 105.0
click at [674, 281] on div "i # iguomjzi Offline Estonia, Tallinn Kliendi info Kliendi tag'id Kliendi nimi …" at bounding box center [759, 356] width 179 height 506
copy p "saar.rauno@gmail.com"
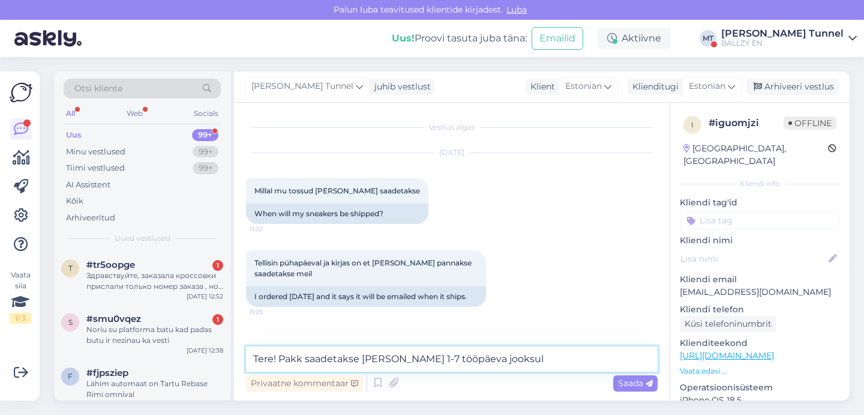
click at [503, 355] on textarea "Tere! Pakk saadetakse teele 1-7 tööpäeva jooksul" at bounding box center [452, 358] width 412 height 25
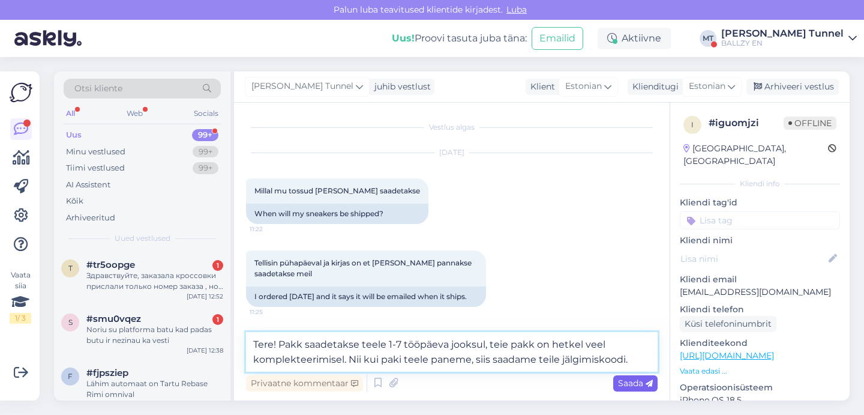
type textarea "Tere! Pakk saadetakse teele 1-7 tööpäeva jooksul, teie pakk on hetkel veel komp…"
click at [637, 382] on span "Saada" at bounding box center [635, 382] width 35 height 11
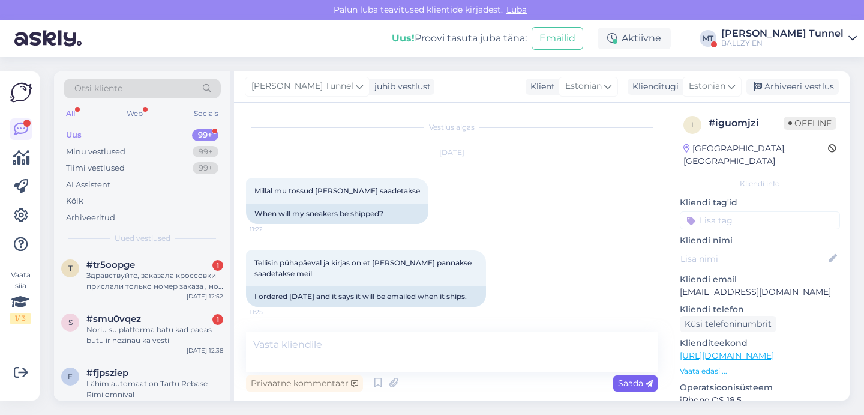
scroll to position [68, 0]
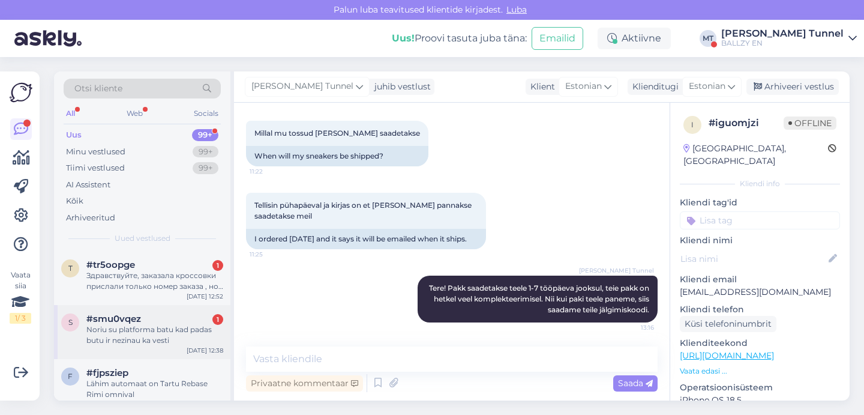
click at [197, 320] on div "#smu0vqez 1" at bounding box center [154, 318] width 137 height 11
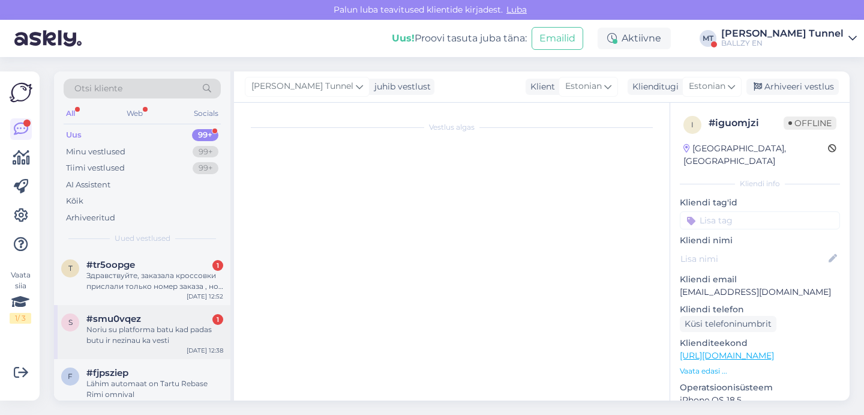
scroll to position [0, 0]
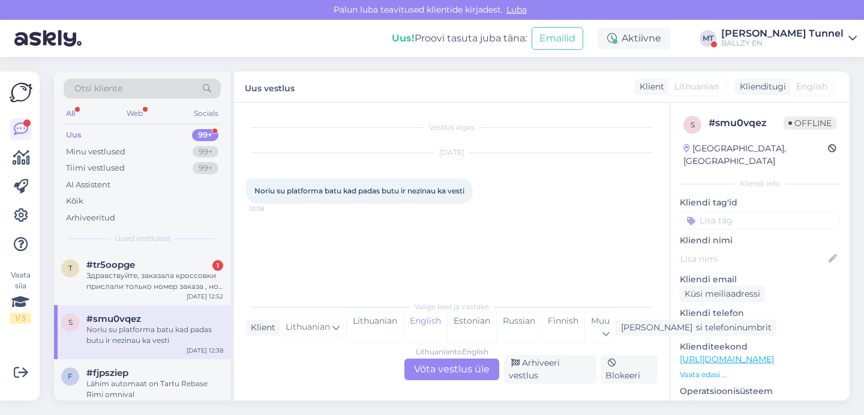
click at [439, 369] on div "Lithuanian to English Võta vestlus üle" at bounding box center [451, 369] width 95 height 22
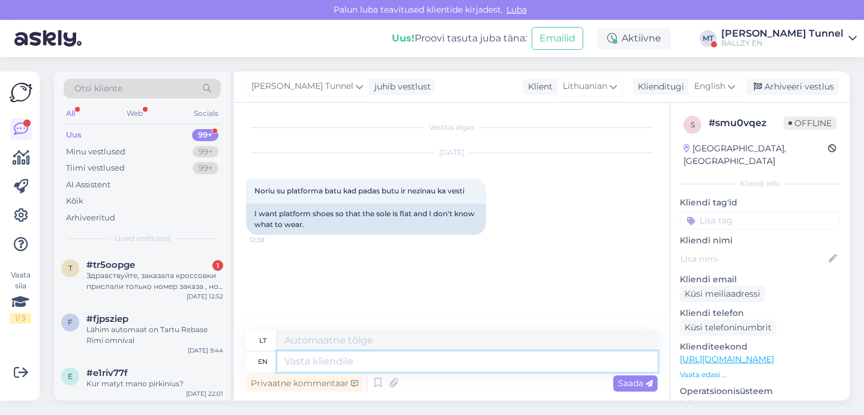
click at [346, 366] on textarea at bounding box center [467, 361] width 380 height 20
type textarea "Hello!"
type textarea "Sveiki!"
type textarea "Hello! Pla"
type textarea "Sveiki! Pla"
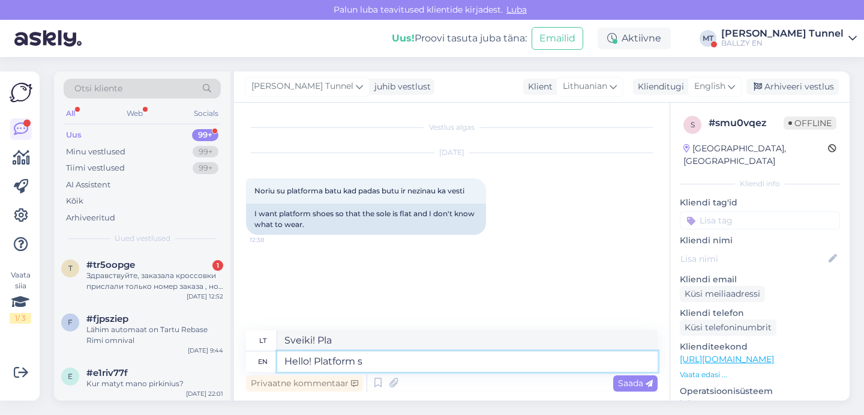
type textarea "Hello! Platform sh"
type textarea "Sveiki! Platforma"
type textarea "Hello! Platform shoes t"
type textarea "Sveiki! Platforminiai batai"
type textarea "Hello! Platform shoes that a"
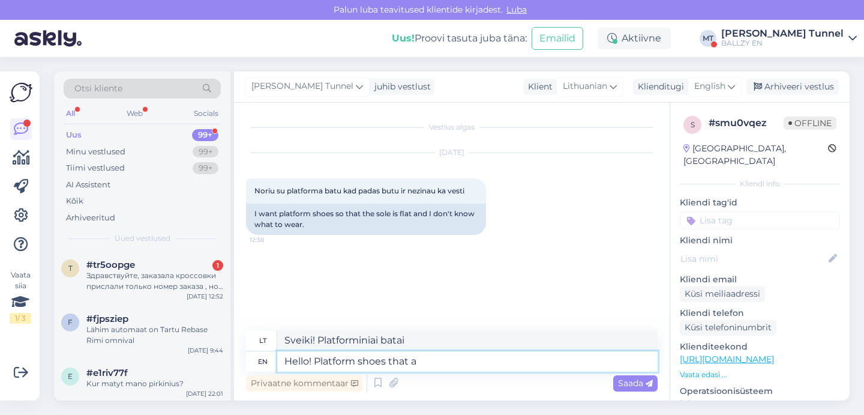
type textarea "Sveiki! Platforminiai batai, kurie"
type textarea "Hello! Platform shoes that a flat s"
type textarea "Sveiki! Platforminiai bateliai, kurie yra plokščiapadžiai"
type textarea "Hello! Platform shoes that a flat"
type textarea "Sveiki! Platforminiai bateliai, kurie yra plokščiapadžiai."
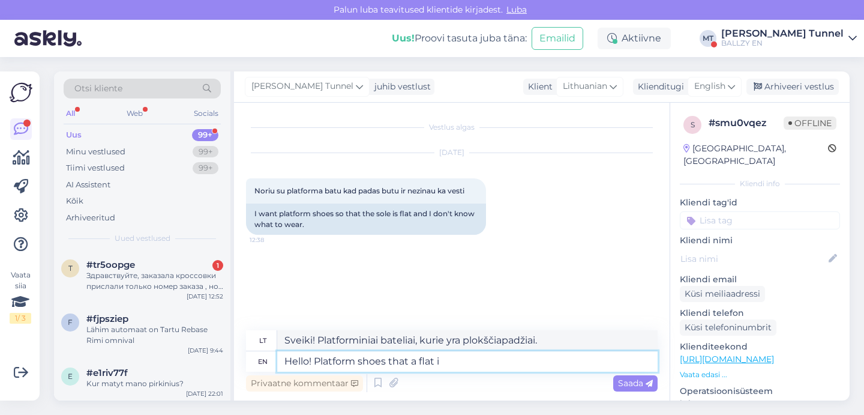
type textarea "Hello! Platform shoes that a flat in"
type textarea "Sveiki! Platforminiai bateliai, kurie yra plokščiapadžiai"
type textarea "Hello! Platform shoes that a flat insole"
type textarea "Sveiki! Platforminiai batai su plokščiu vidpadžiu"
click at [412, 364] on textarea "Hello! Platform shoes that a flat insole" at bounding box center [467, 361] width 380 height 20
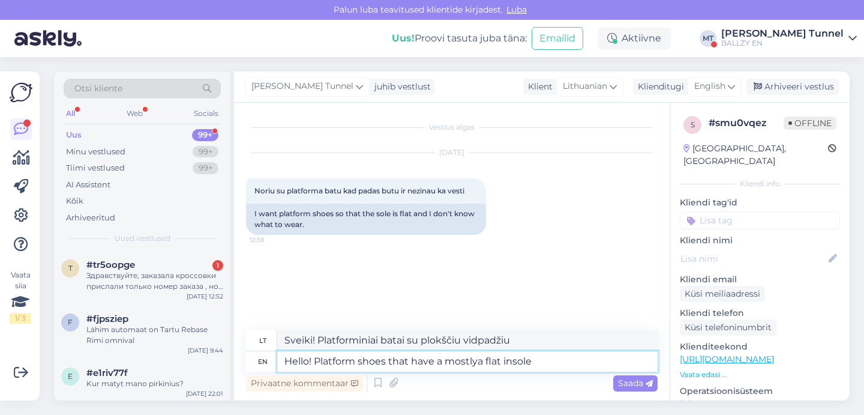
type textarea "Hello! Platform shoes that have a mostly a flat insole"
type textarea "Sveiki! Platforminiai batai su dažniausiai plokščiu vidpadžiu"
click at [555, 360] on textarea "Hello! Platform shoes that have a mostly a flat insole" at bounding box center [467, 361] width 380 height 20
type textarea "Hello! Platform shoes that have a mostly a flat insole are"
type textarea "Sveiki! Platforminiai bateliai su dažniausiai plokščiu vidpadžiu yra"
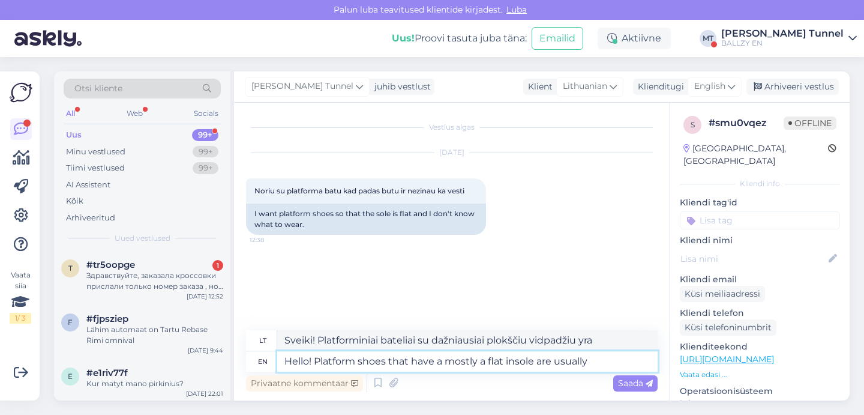
type textarea "Hello! Platform shoes that have a mostly a flat insole are usually"
type textarea "Sveiki! Platforminiai batai su dažniausiai plokščiu vidpadžiu paprastai yra"
type textarea "Hello! Platform shoes that have a mostly a flat insole are usually Vans an"
type textarea "Sveiki! Platforminiai bateliai su dažniausiai plokščiu vidpadžiu dažniausiai yr…"
type textarea "Hello! Platform shoes that have a mostly a flat insole are usually Vans and"
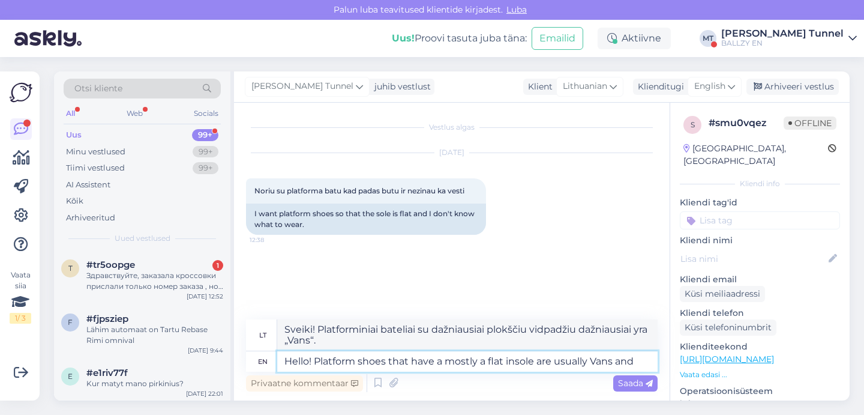
type textarea "Sveiki! Platforminiai bateliai su dažniausiai plokščiu vidpadžiu dažniausiai yr…"
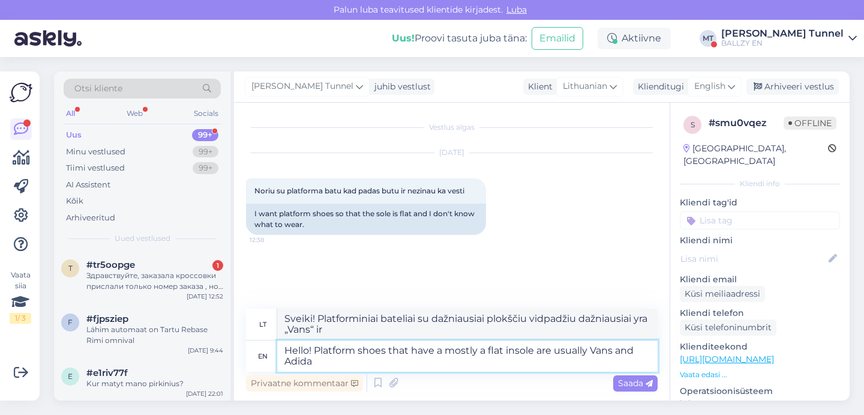
type textarea "Hello! Platform shoes that have a mostly a flat insole are usually Vans and Adi…"
type textarea "Sveiki! Platforminiai bateliai su dažniausiai plokščiu vidpadžiu dažniausiai yr…"
click at [319, 350] on textarea "Hello! Platform shoes that have a mostly a flat insole are usually Vans and Adi…" at bounding box center [467, 355] width 380 height 31
type textarea "Hello! We reclatform shoes that have a mostly a flat insole are usually Vans an…"
type textarea "Sveiki! Mes perdirbame batus, kurie dažniausiai turi plokščius vidpadžius, papr…"
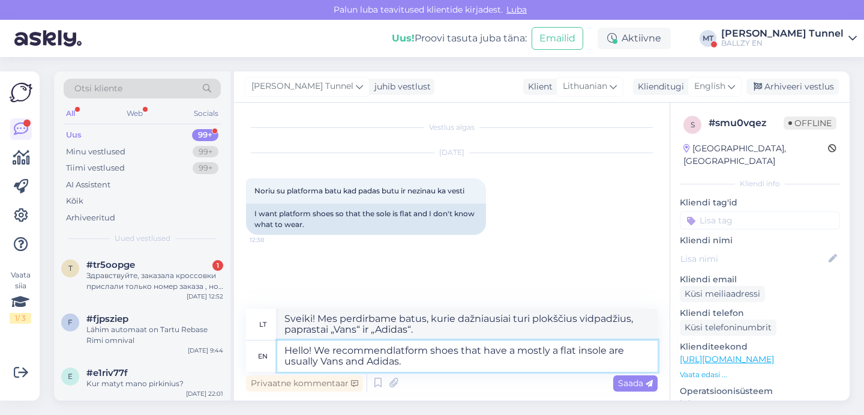
type textarea "Hello! We recommend latform shoes that have a mostly a flat insole are usually …"
type textarea "Sveiki! Rekomenduojame platforminius batelius su plokščiu vidpadžiu, dažniausia…"
click at [349, 353] on textarea "Hello! We recommend latform shoes that have a mostly a flat insole are usually …" at bounding box center [467, 355] width 380 height 31
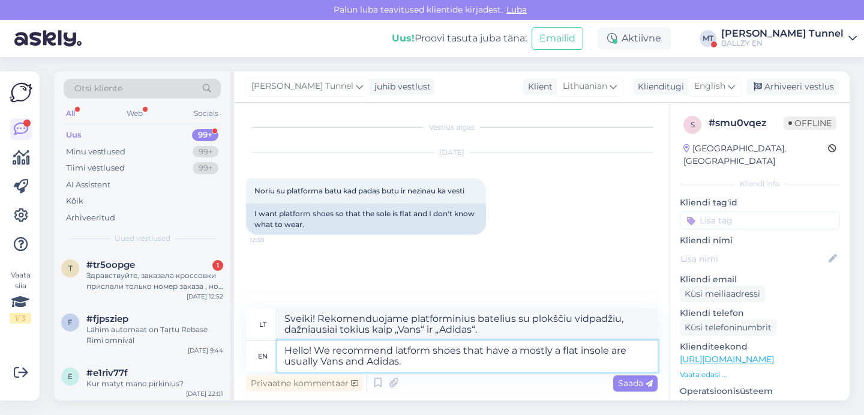
click at [397, 352] on textarea "Hello! We recommend latform shoes that have a mostly a flat insole are usually …" at bounding box center [467, 355] width 380 height 31
type textarea "Hello! We recommend platform shoes that have a mostly a flat insole are usually…"
type textarea "Sveiki! Rekomenduojame platforminius batus su dažniausiai plokščiu vidpadžiu, d…"
click at [625, 353] on textarea "Hello! We recommend platform shoes that have a mostly a flat insole are usually…" at bounding box center [467, 355] width 380 height 31
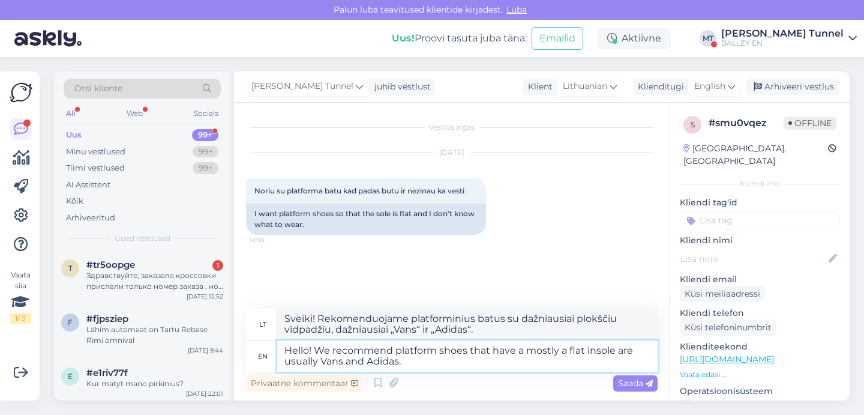
type textarea "Hello! We recommend platform shoes that have a mostly a flat insole usually Van…"
type textarea "Sveiki! Rekomenduojame platforminius batus su plokščiu vidpadžiu, dažniausiai „…"
drag, startPoint x: 320, startPoint y: 362, endPoint x: 398, endPoint y: 367, distance: 78.2
click at [398, 367] on textarea "Hello! We recommend platform shoes that have a mostly a flat insole usually Van…" at bounding box center [467, 355] width 380 height 31
type textarea "Hello! We recommend platform shoes that have a mostly a flat insole usually"
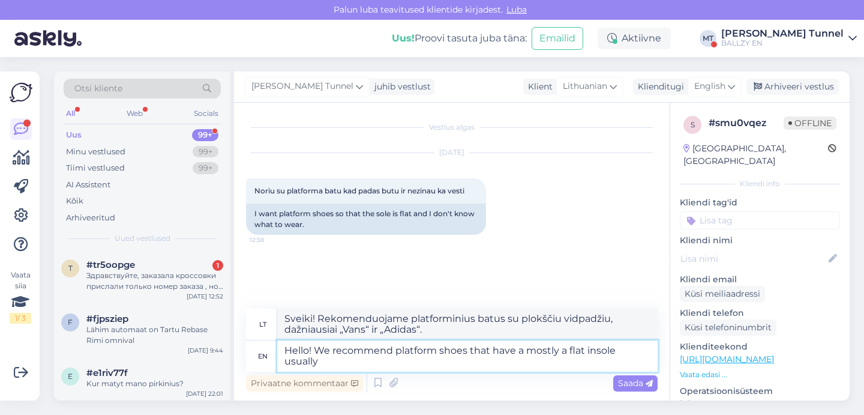
type textarea "Sveiki! Rekomenduojame platforminius batus su dažniausiai plokščiu vidpadžiu."
type textarea "Hello! We recommend platform shoes that have a mostly a flat insole usually."
type textarea "Sveiki! Rekomenduojame platforminius batus, kurie dažniausiai turi plokščią vid…"
click at [396, 351] on textarea "Hello! We recommend platform shoes that have a mostly a flat insole usually." at bounding box center [467, 355] width 380 height 31
paste textarea "Vans and Adidas."
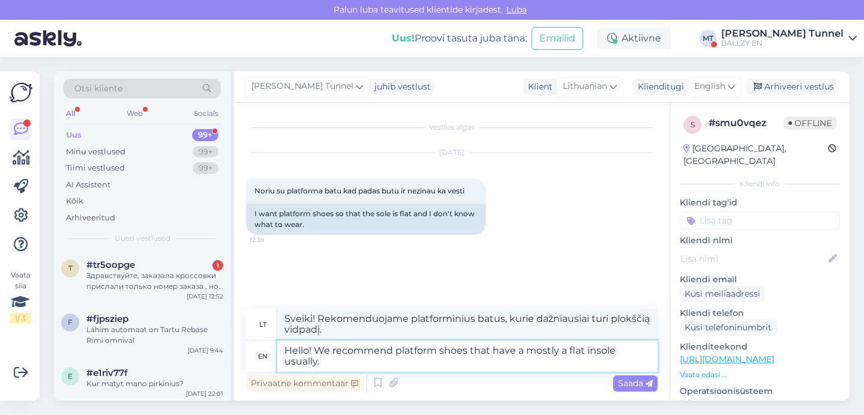
type textarea "Hello! We recommend Vans and Adidas.platform shoes that have a mostly a flat in…"
type textarea "Sveiki! Rekomenduojame „Vans“ ir Adidas.platform platforminius batus, kurie daž…"
type textarea "Hello! We recommend Vans and Adidas platform shoes that have a mostly a flat in…"
type textarea "Sveiki! Rekomenduojame „Vans“ ir „Adidas“ platforminius batus, kurie dažniausia…"
click at [551, 351] on textarea "Hello! We recommend Vans and Adidas platform shoes that have a mostly a flat in…" at bounding box center [467, 355] width 380 height 31
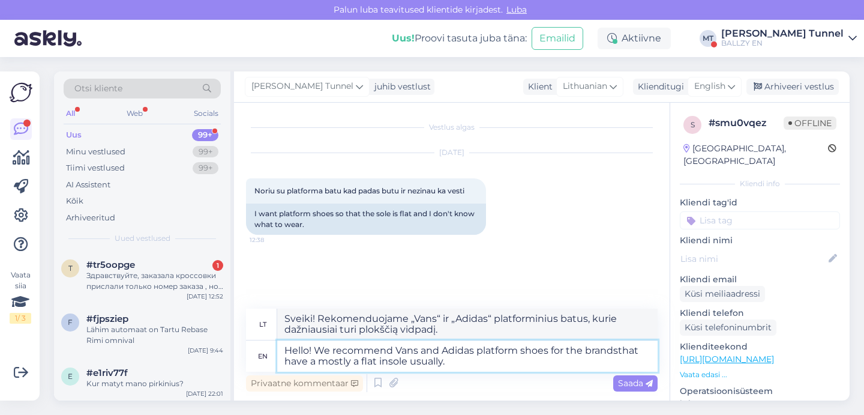
type textarea "Hello! We recommend Vans and Adidas platform shoes for the brands that have a m…"
type textarea "Sveiki! Rekomenduojame „Vans“ ir „Adidas“ platforminius batus tiems prekių ženk…"
type textarea "Hello! We recommend Vans and Adidas platform shoes for the brands that have a m…"
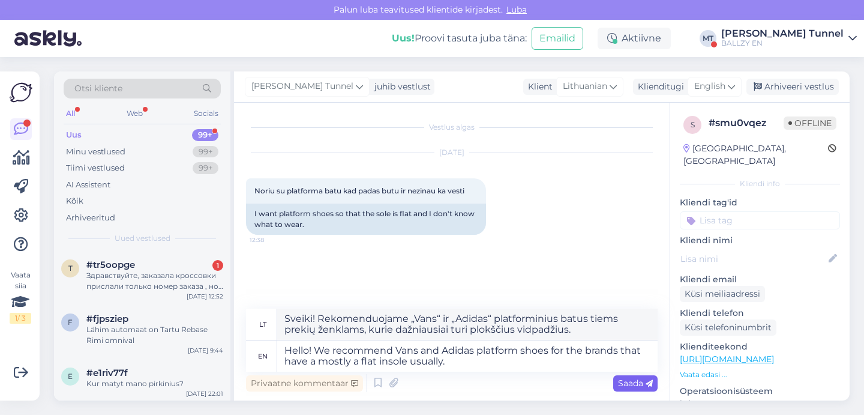
click at [636, 382] on span "Saada" at bounding box center [635, 382] width 35 height 11
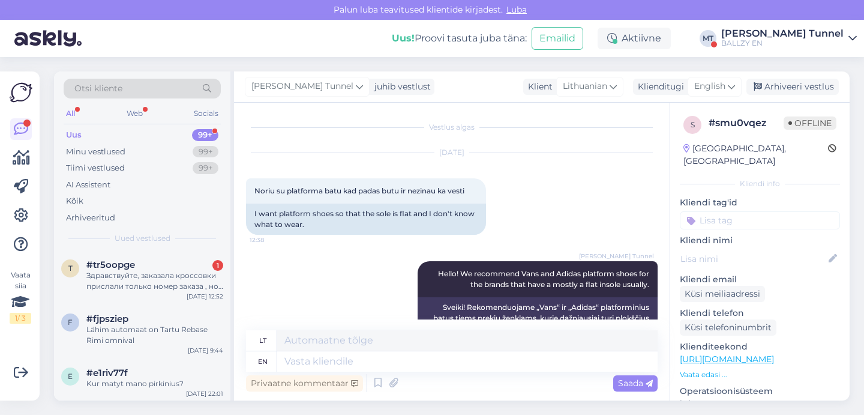
scroll to position [33, 0]
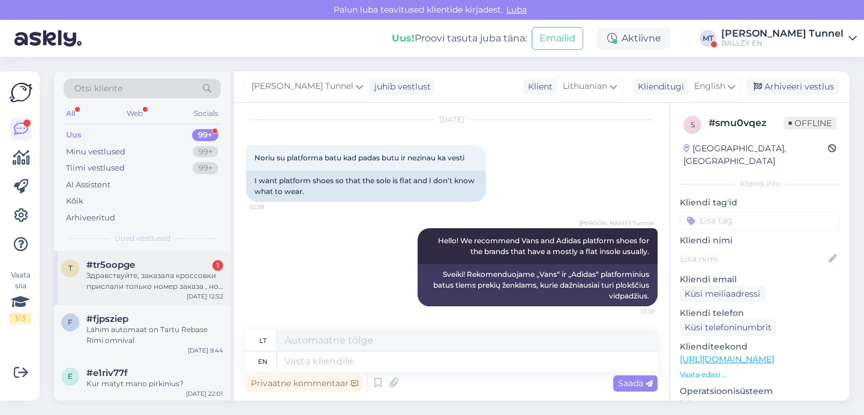
click at [196, 265] on div "#tr5oopge 1" at bounding box center [154, 264] width 137 height 11
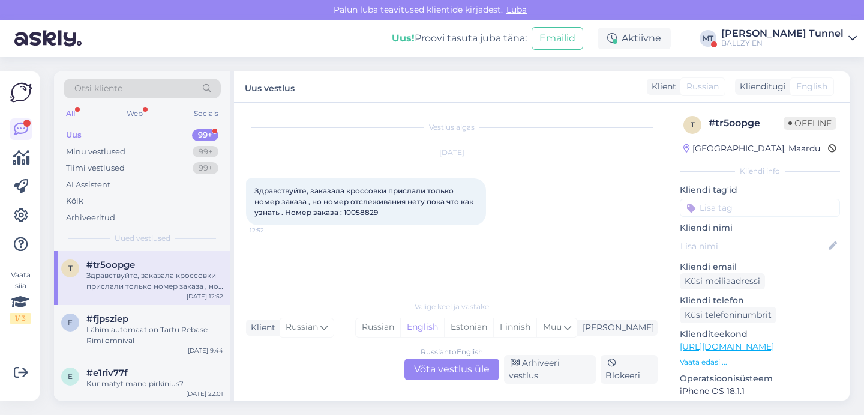
scroll to position [0, 0]
click at [443, 368] on div "Russian to English Võta vestlus üle" at bounding box center [451, 369] width 95 height 22
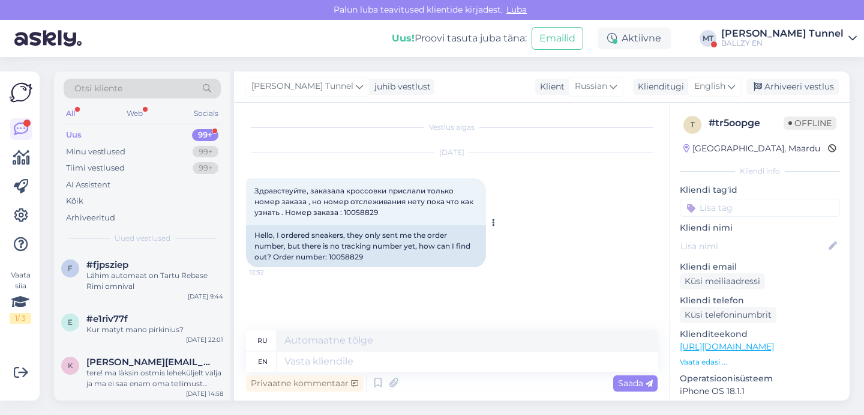
click at [339, 254] on div "Hello, I ordered sneakers, they only sent me the order number, but there is no …" at bounding box center [366, 246] width 240 height 42
copy div "10058829"
click at [379, 368] on textarea at bounding box center [467, 361] width 380 height 20
type textarea "Hello!"
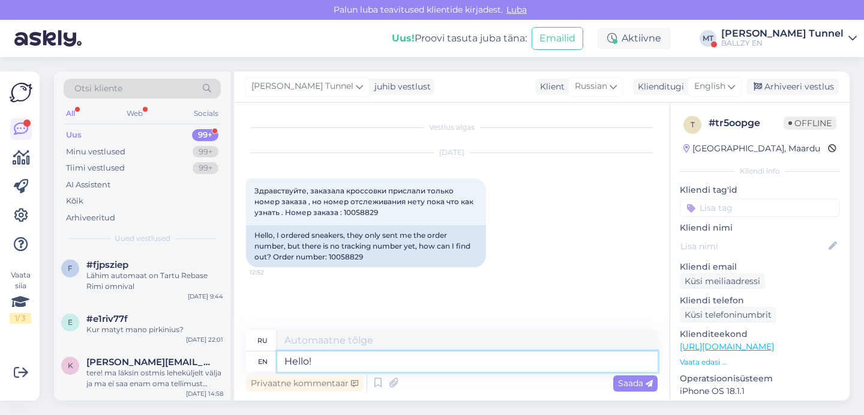
type textarea "Привет!"
type textarea "Hello! Your"
type textarea "Привет! Ваш"
type textarea "Hello! Your packa"
type textarea "Привет! Твоя стая"
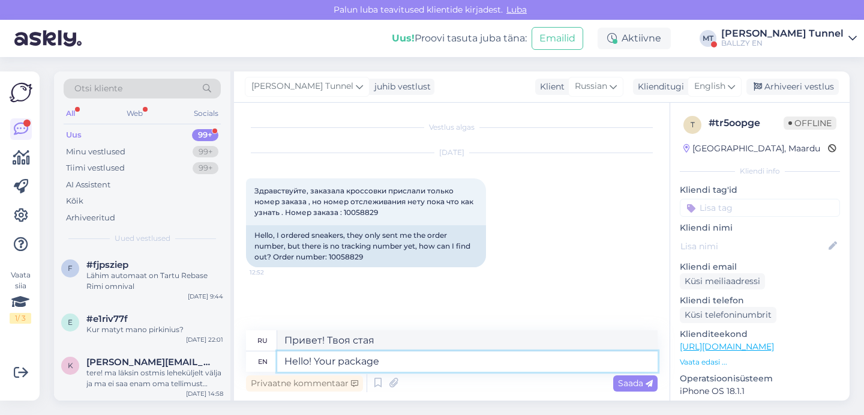
type textarea "Hello! Your package i"
type textarea "Здравствуйте! Ваша посылка"
type textarea "Hello! Your package is in"
type textarea "Здравствуйте! Ваша посылка в"
type textarea "Hello! Your package is in process and"
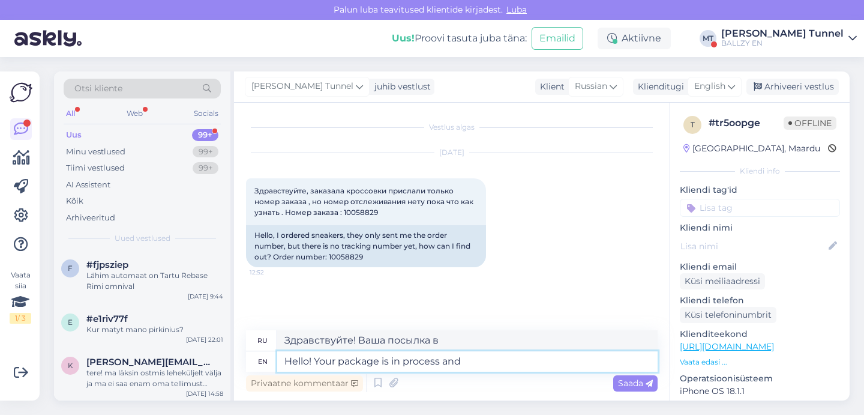
type textarea "Здравствуйте! Ваша посылка в процессе обработки."
type textarea "Hello! Your package is in process and will b"
type textarea "Здравствуйте! Ваша посылка в процессе обработки и будет отправлена."
type textarea "Hello! Your package is in process and will be sent"
type textarea "Здравствуйте! Ваша посылка обрабатывается и будет отправлена."
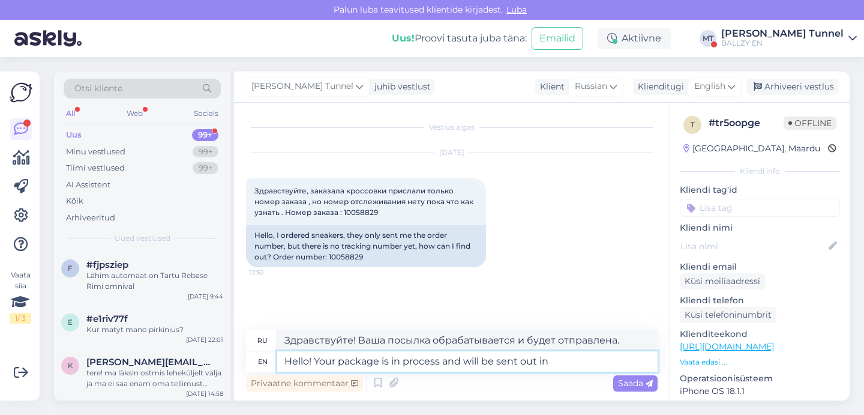
type textarea "Hello! Your package is in process and will be sent out in 1"
type textarea "Здравствуйте! Ваша посылка обрабатывается и будет отправлена через"
type textarea "Hello! Your package is in process and will be sent out in 1-7"
type textarea "Здравствуйте! Ваша посылка в обработке и будет отправлена в течение 1-7 дней."
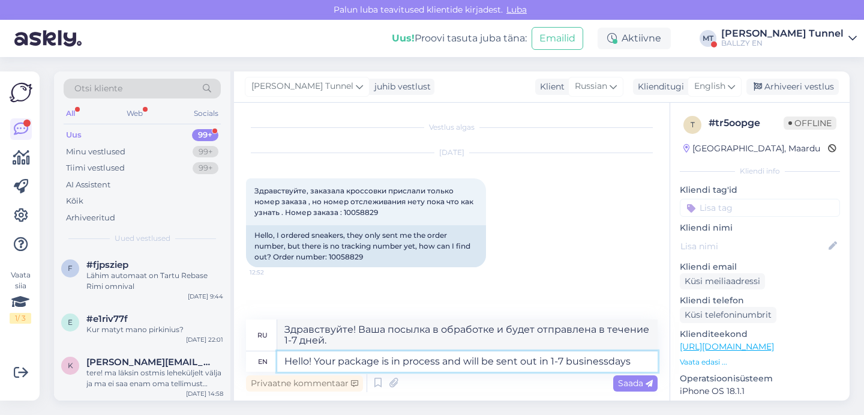
type textarea "Hello! Your package is in process and will be sent out in 1-7 businessdays."
type textarea "Здравствуйте! Ваша посылка обрабатывается и будет отправлена в течение 1–7 рабо…"
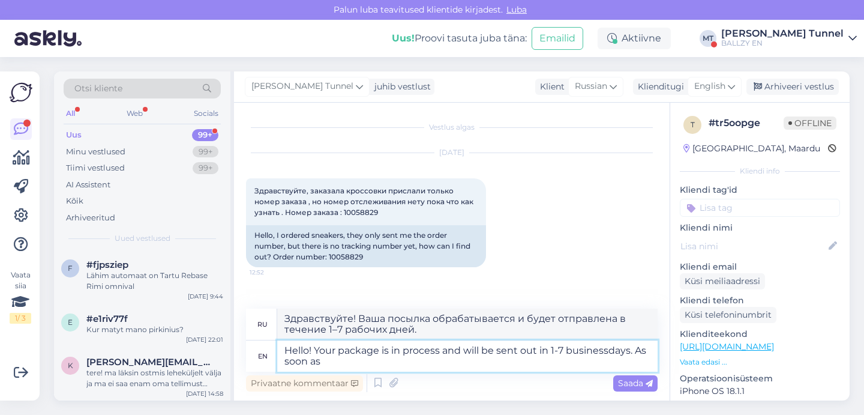
type textarea "Hello! Your package is in process and will be sent out in 1-7 businessdays. As …"
type textarea "Здравствуйте! Ваша посылка обрабатывается и будет отправлена в течение 1–7 рабо…"
type textarea "Hello! Your package is in process and will be sent out in 1-7 businessdays. As …"
type textarea "Здравствуйте! Ваша посылка обрабатывается и будет отправлена в течение 1–7 рабо…"
type textarea "Hello! Your package is in process and will be sent out in 1-7 businessdays. As …"
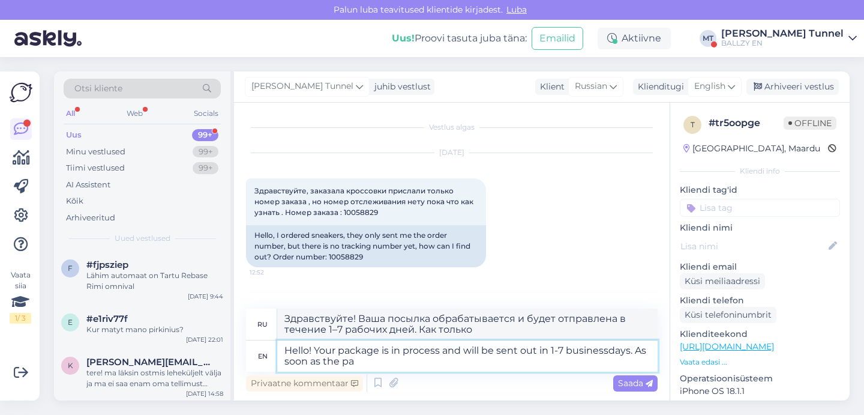
type textarea "Здравствуйте! Ваша посылка обрабатывается и будет отправлена в течение 1–7 рабо…"
type textarea "Hello! Your package is in process and will be sent out in 1-7 businessdays. As …"
type textarea "Здравствуйте! Ваша посылка обрабатывается и будет отправлена в течение 1–7 рабо…"
type textarea "Hello! Your package is in process and will be sent out in 1-7 businessdays. As …"
type textarea "Здравствуйте! Ваша посылка обрабатывается и будет отправлена в течение 1–7 рабо…"
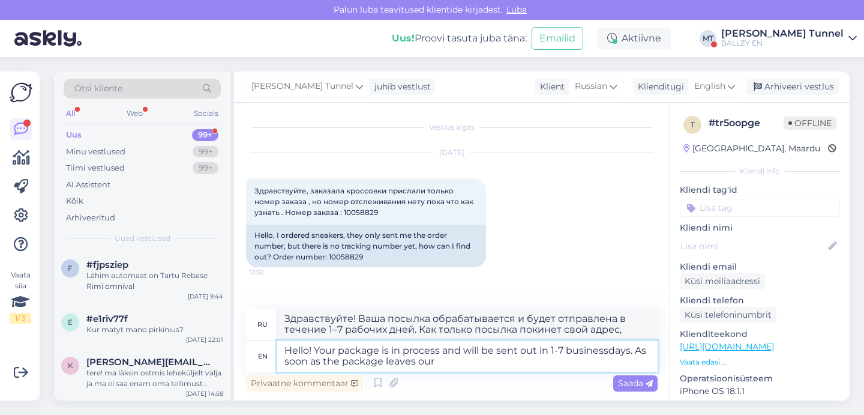
type textarea "Hello! Your package is in process and will be sent out in 1-7 businessdays. As …"
type textarea "Здравствуйте! Ваша посылка обрабатывается и будет отправлена в течение 1–7 рабо…"
type textarea "Hello! Your package is in process and will be sent out in 1-7 businessdays. As …"
type textarea "Здравствуйте! Ваша посылка обрабатывается и будет отправлена в течение 1–7 рабо…"
type textarea "Hello! Your package is in process and will be sent out in 1-7 businessdays. As …"
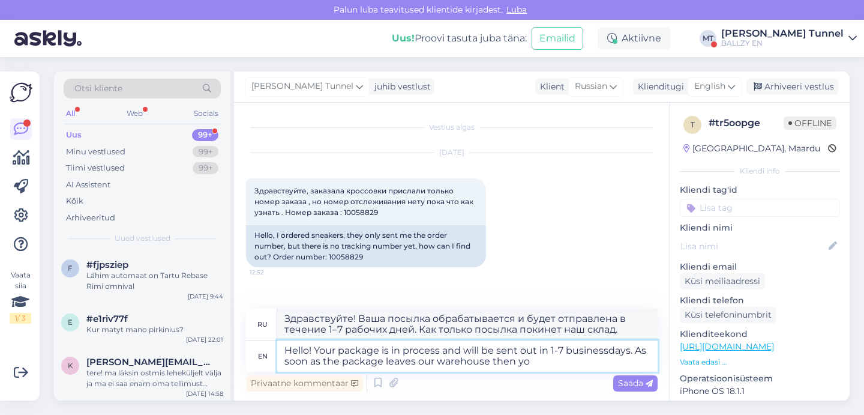
type textarea "Здравствуйте! Ваша посылка обрабатывается и будет отправлена в течение 1–7 рабо…"
type textarea "Hello! Your package is in process and will be sent out in 1-7 businessdays. As …"
type textarea "Здравствуйте! Ваша посылка обрабатывается и будет отправлена в течение 1–7 рабо…"
type textarea "Hello! Your package is in process and will be sent out in 1-7 businessdays. As …"
type textarea "Здравствуйте! Ваша посылка обрабатывается и будет отправлена в течение 1–7 рабо…"
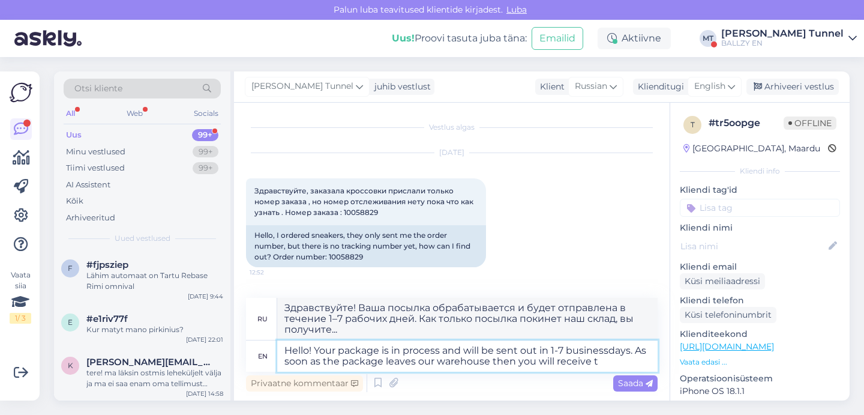
type textarea "Hello! Your package is in process and will be sent out in 1-7 businessdays. As …"
type textarea "Здравствуйте! Ваша посылка обрабатывается и будет отправлена в течение 1–7 рабо…"
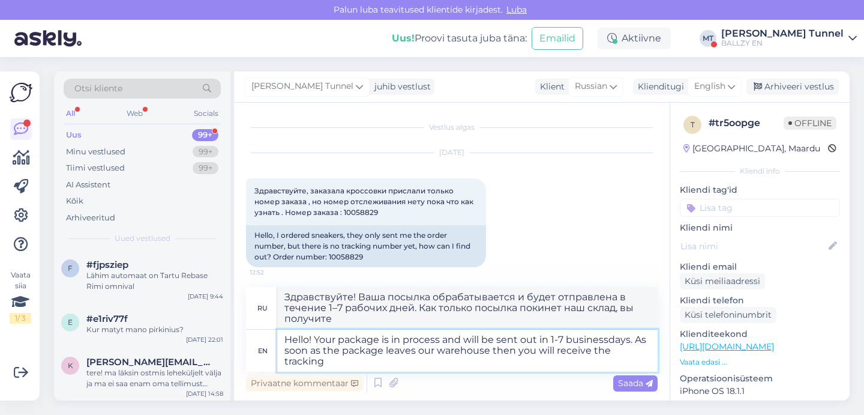
type textarea "Hello! Your package is in process and will be sent out in 1-7 businessdays. As …"
type textarea "Здравствуйте! Ваша посылка обрабатывается и будет отправлена в течение 1–7 рабо…"
type textarea "Hello! Your package is in process and will be sent out in 1-7 businessdays. As …"
type textarea "Здравствуйте! Ваша посылка обрабатывается и будет отправлена в течение 1–7 рабо…"
type textarea "Hello! Your package is in process and will be sent out in 1-7 businessdays. As …"
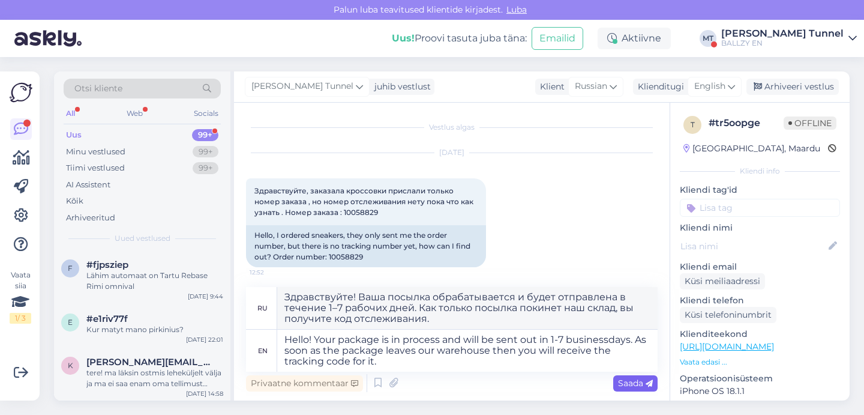
click at [634, 383] on span "Saada" at bounding box center [635, 382] width 35 height 11
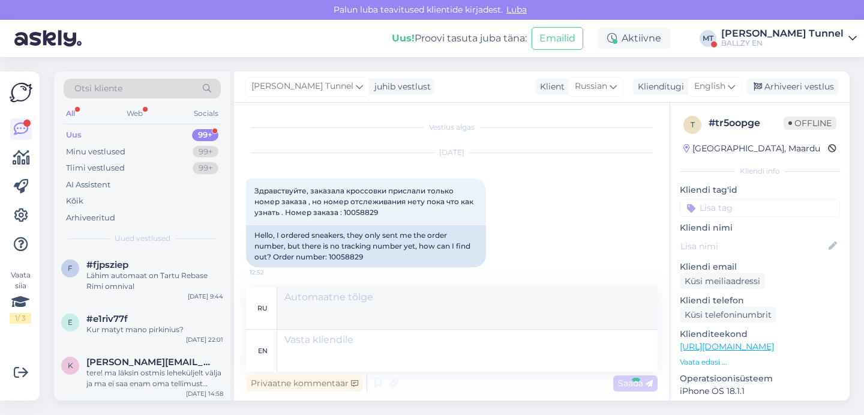
scroll to position [87, 0]
